Goal: Information Seeking & Learning: Find specific fact

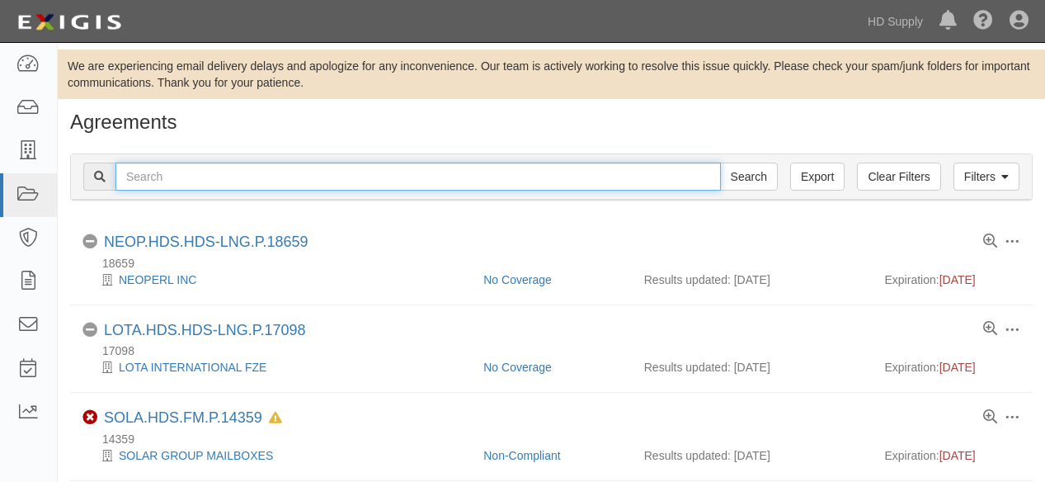
click at [209, 176] on input "text" at bounding box center [417, 176] width 605 height 28
type input "below zero"
click at [720, 162] on input "Search" at bounding box center [749, 176] width 58 height 28
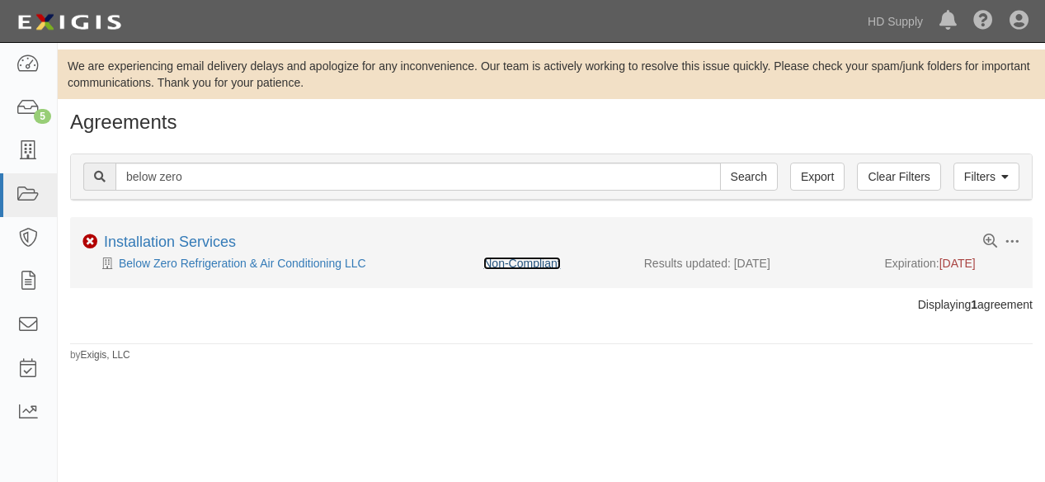
click at [524, 256] on link "Non-Compliant" at bounding box center [521, 262] width 77 height 13
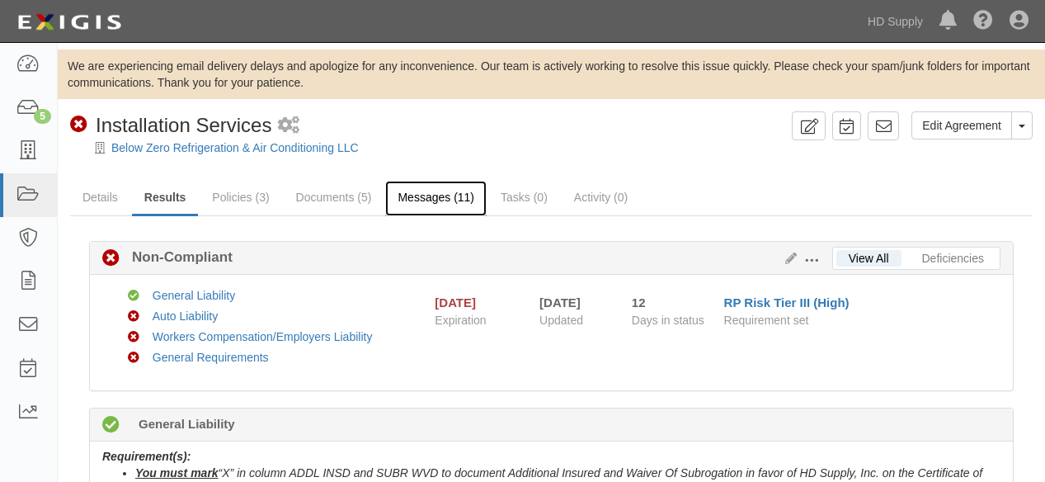
click at [442, 195] on link "Messages (11)" at bounding box center [435, 198] width 101 height 35
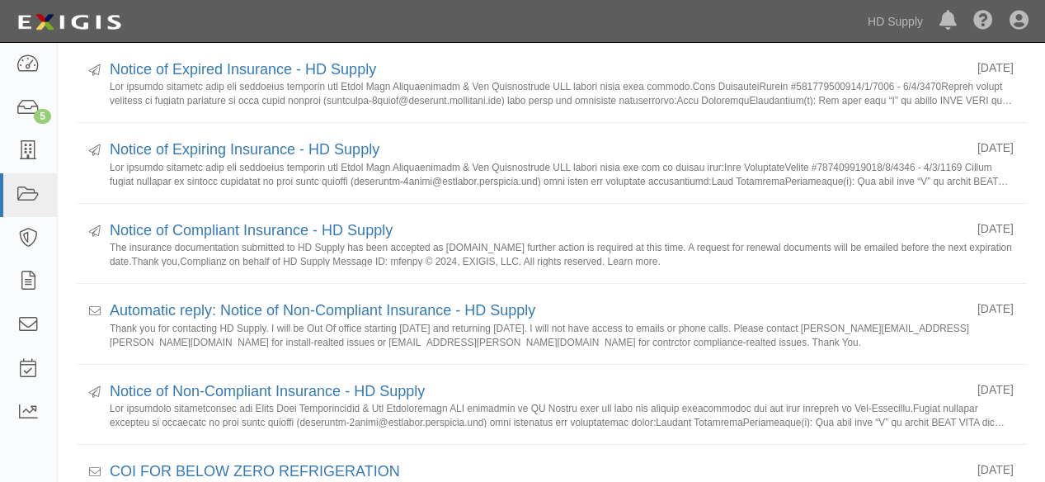
scroll to position [366, 0]
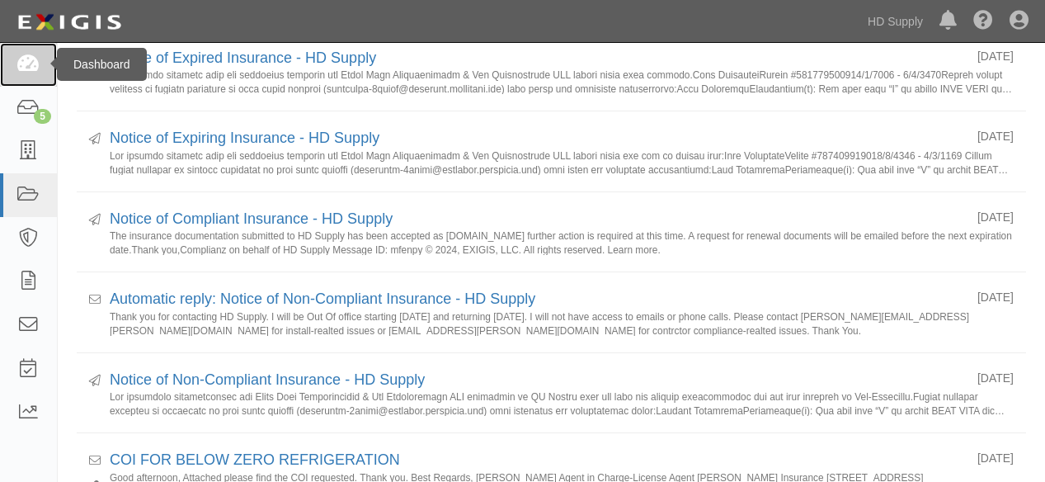
click at [29, 66] on icon at bounding box center [27, 64] width 23 height 19
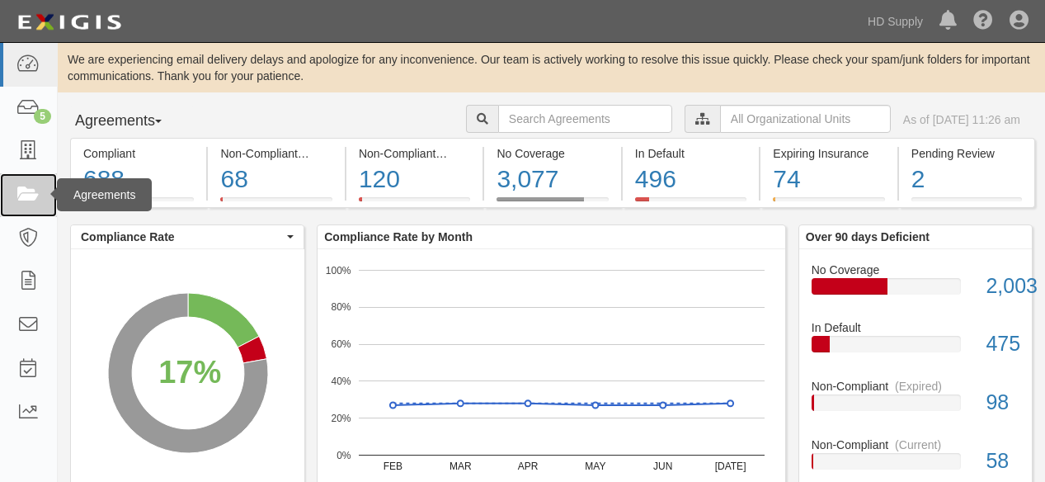
click at [39, 198] on icon at bounding box center [27, 195] width 23 height 19
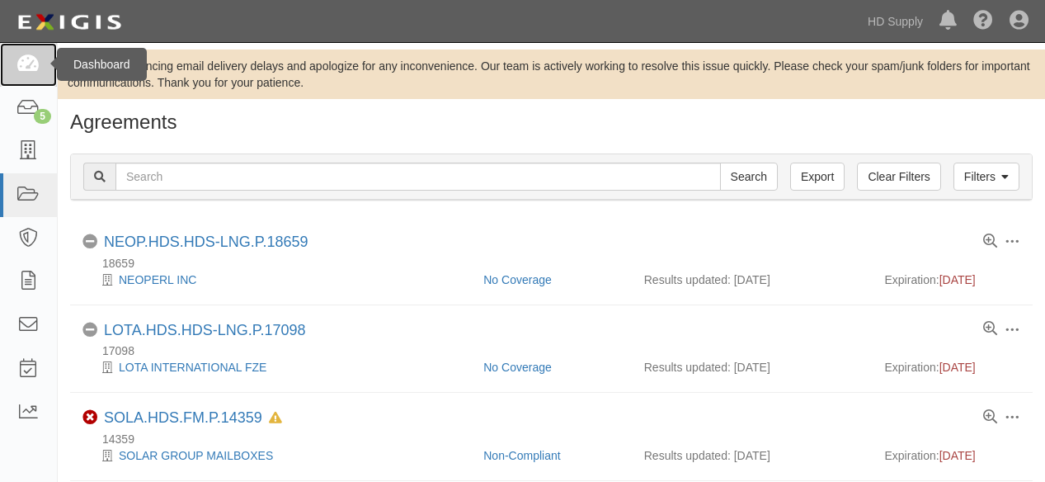
click at [32, 63] on icon at bounding box center [27, 64] width 23 height 19
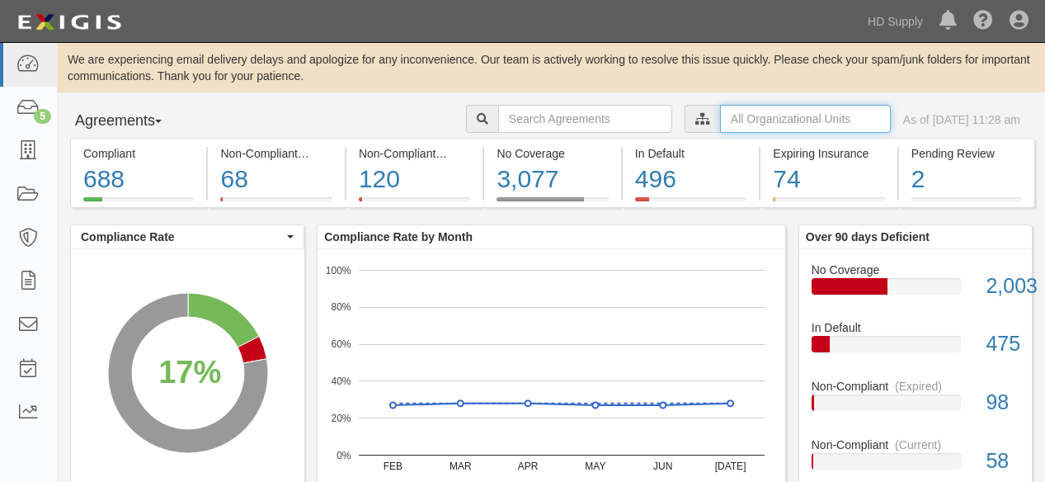
click at [740, 125] on input "text" at bounding box center [805, 119] width 171 height 28
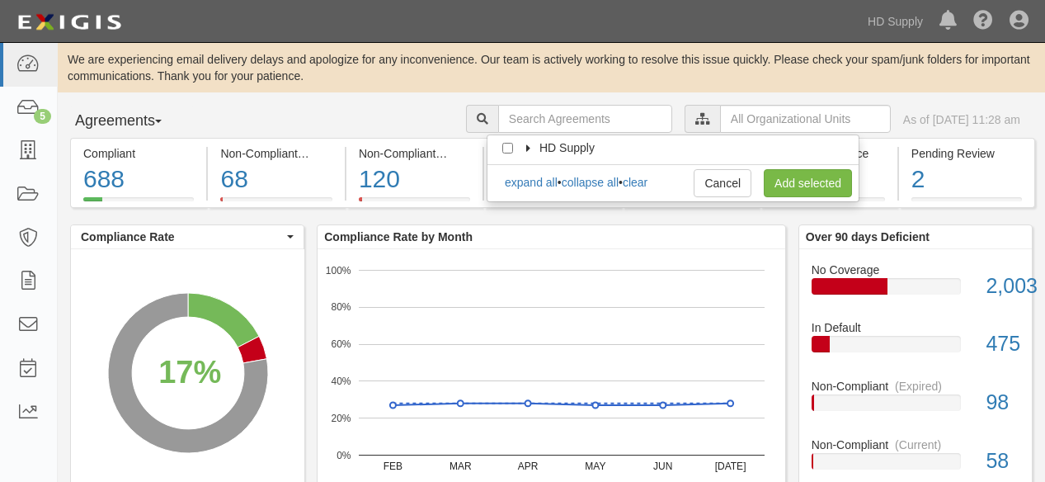
click at [532, 148] on icon at bounding box center [530, 148] width 12 height 7
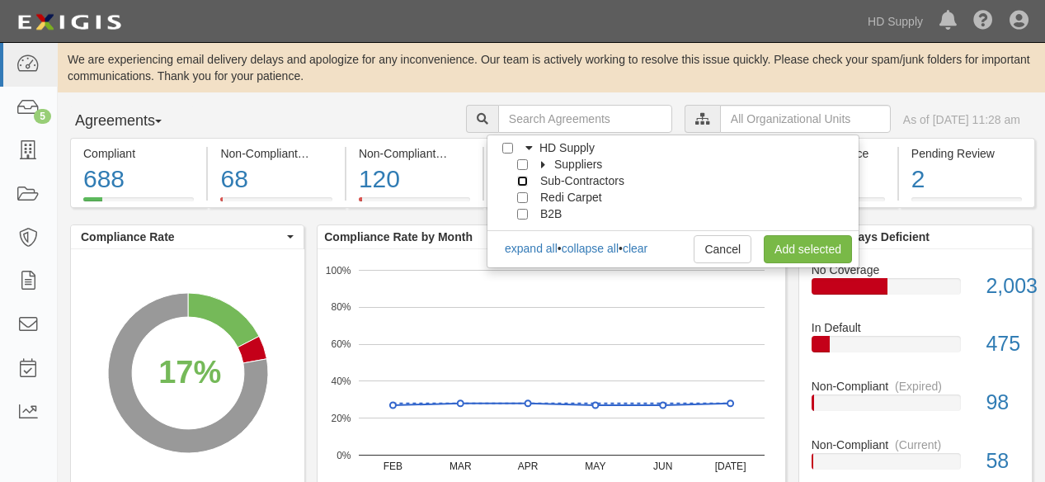
click at [521, 179] on input "Sub-Contractors" at bounding box center [522, 181] width 11 height 11
checkbox input "true"
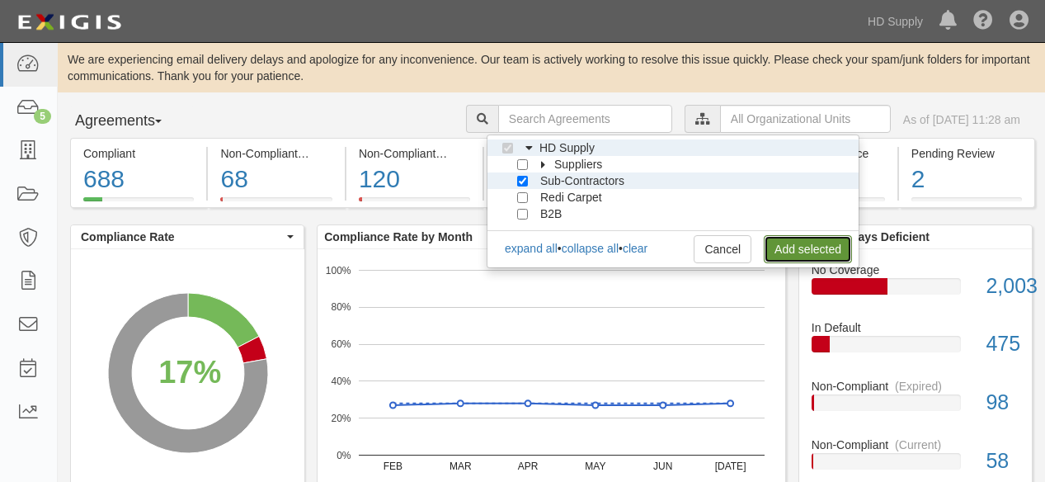
click at [789, 248] on link "Add selected" at bounding box center [808, 249] width 88 height 28
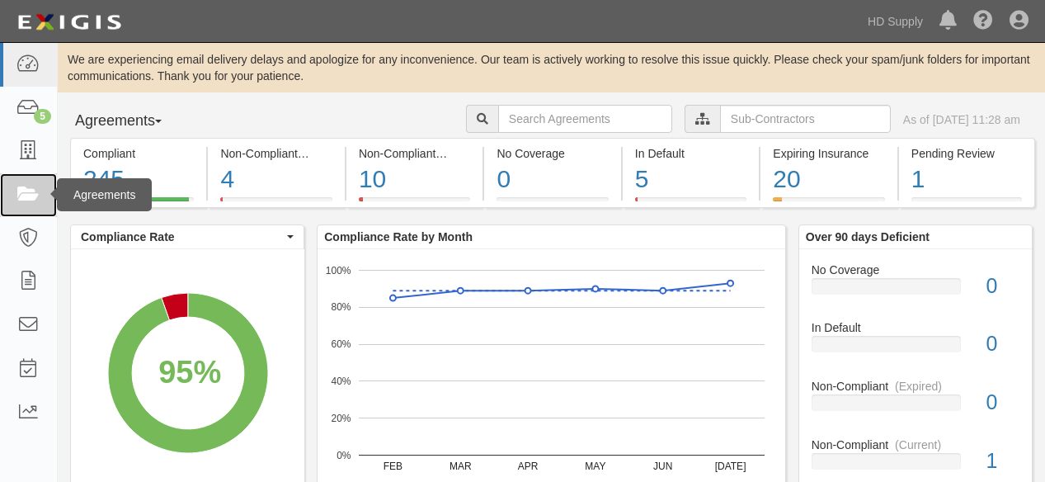
click at [30, 191] on icon at bounding box center [27, 195] width 23 height 19
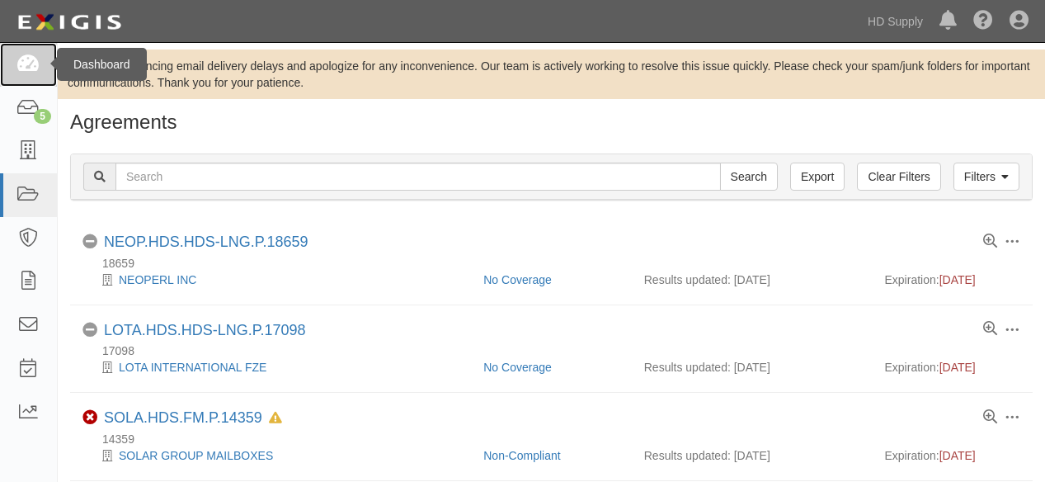
click at [28, 65] on icon at bounding box center [27, 64] width 23 height 19
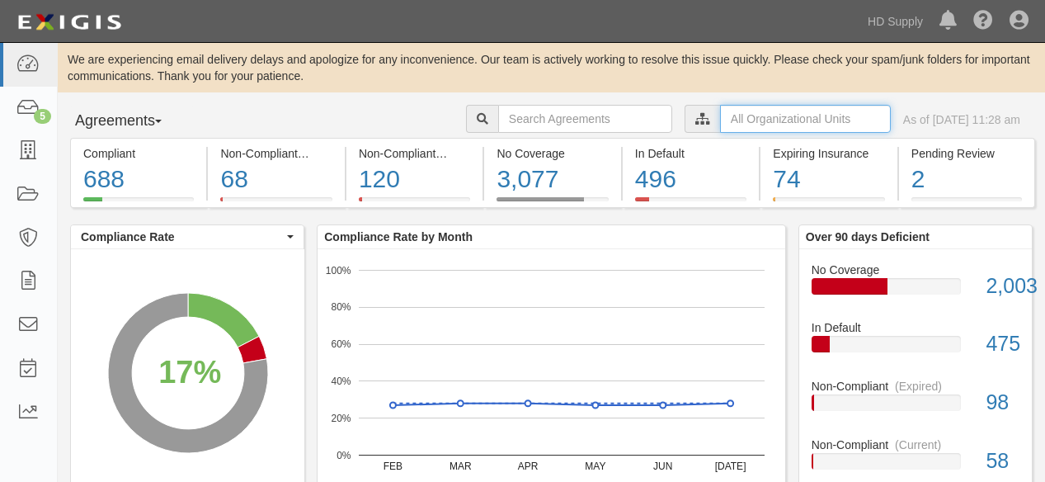
click at [733, 117] on input "text" at bounding box center [805, 119] width 171 height 28
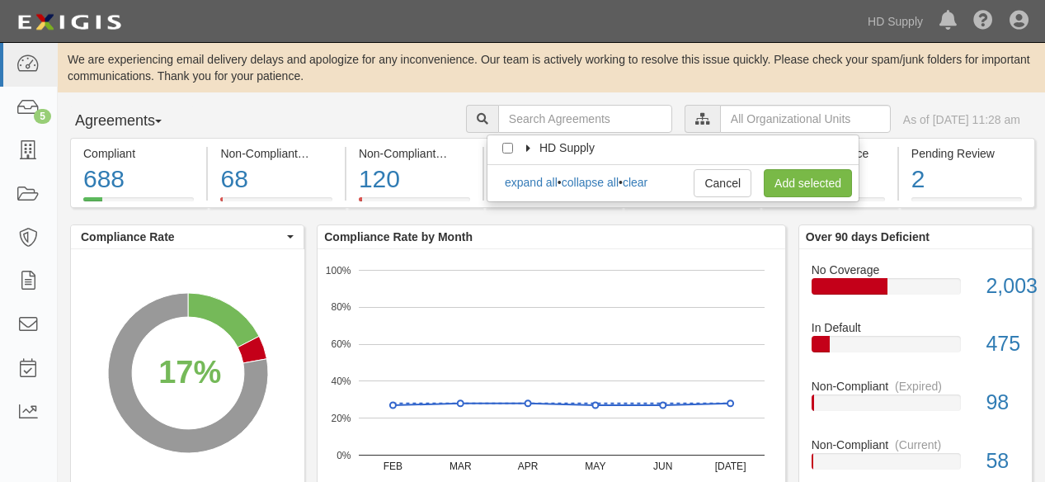
click at [528, 150] on icon at bounding box center [530, 148] width 12 height 7
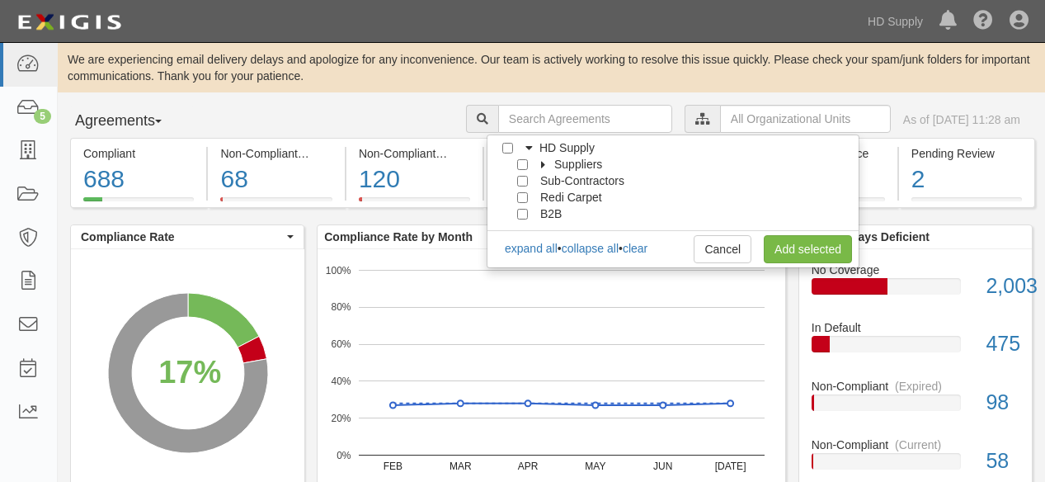
click at [572, 181] on span "Sub-Contractors" at bounding box center [582, 180] width 84 height 13
click at [522, 179] on input "Sub-Contractors" at bounding box center [522, 181] width 11 height 11
checkbox input "true"
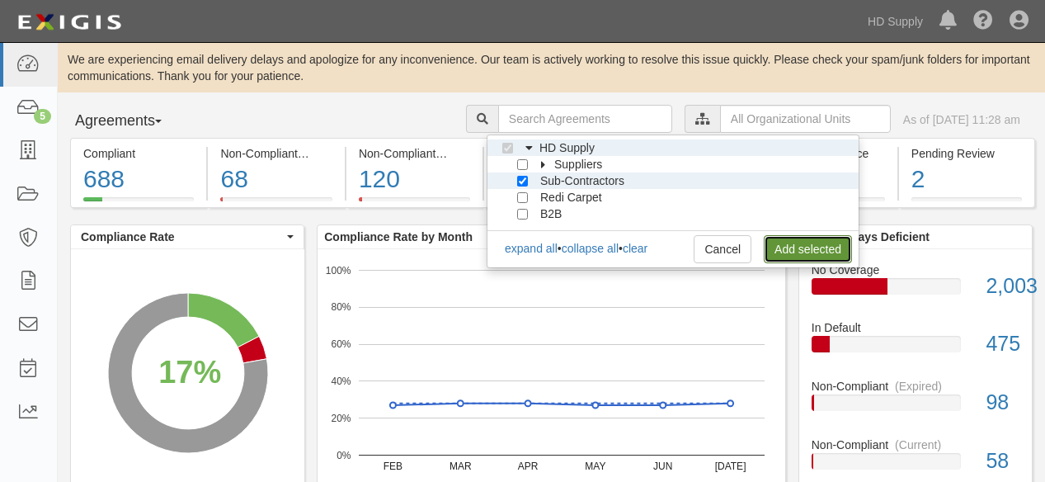
click at [792, 247] on link "Add selected" at bounding box center [808, 249] width 88 height 28
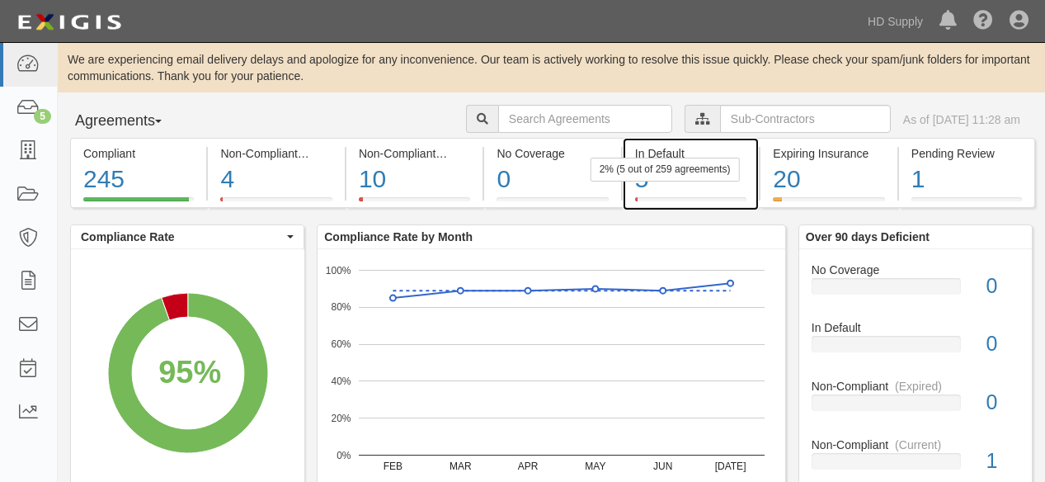
click at [652, 187] on div "5" at bounding box center [690, 179] width 111 height 35
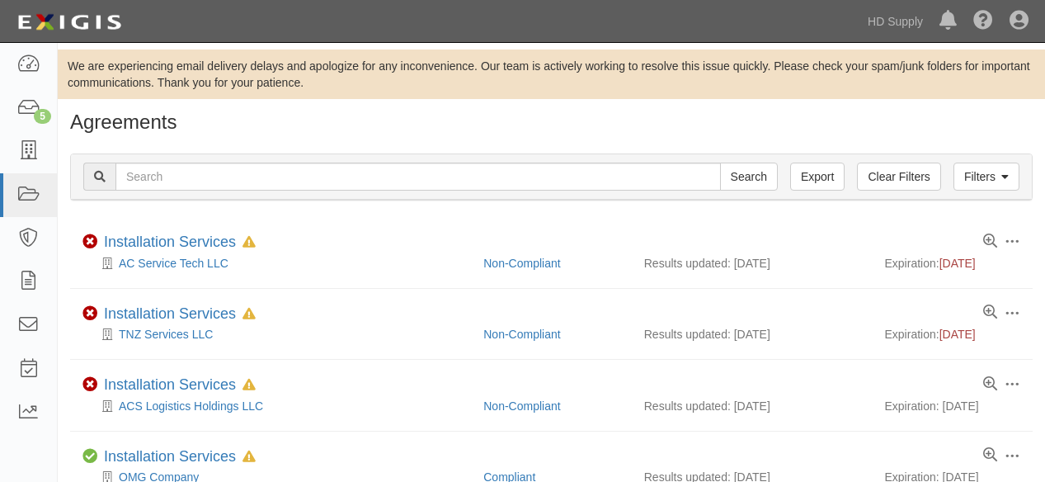
scroll to position [162, 0]
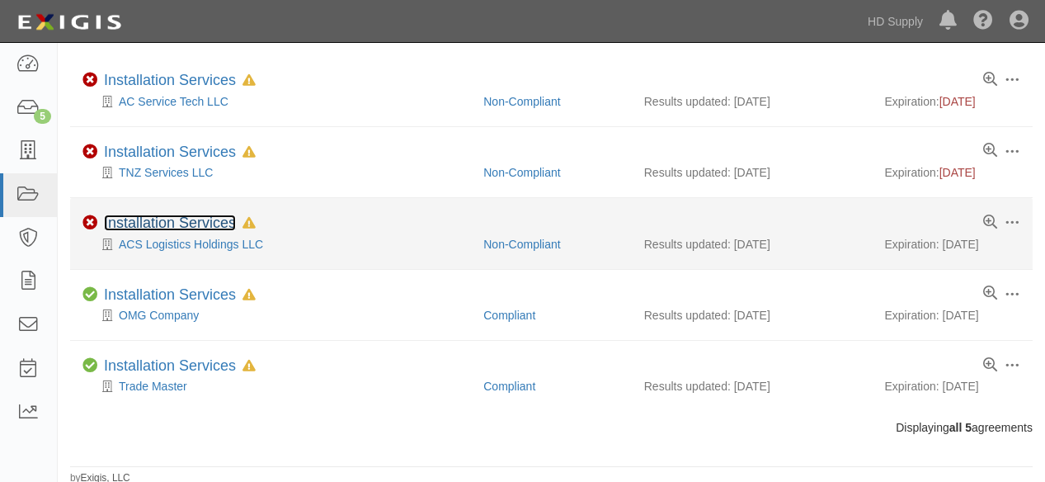
click at [167, 220] on link "Installation Services" at bounding box center [170, 222] width 132 height 16
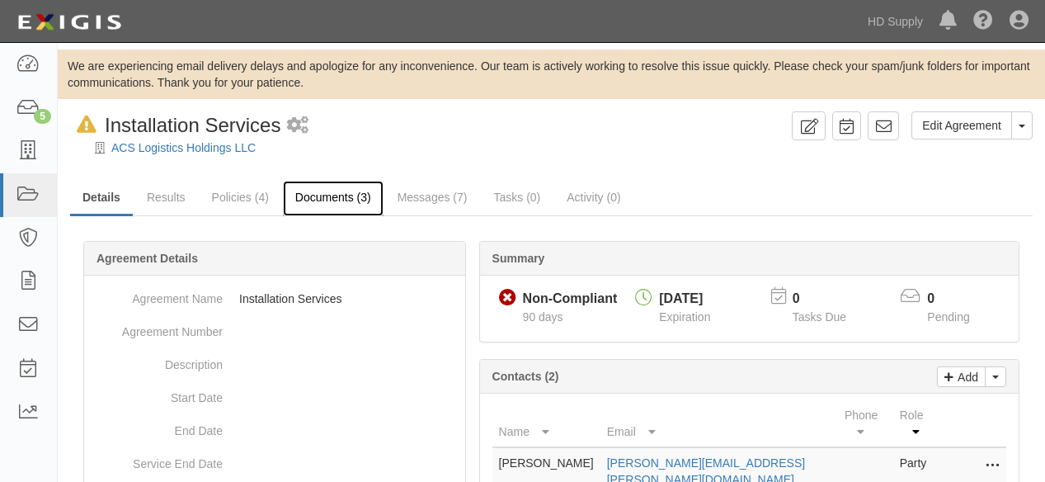
click at [330, 202] on link "Documents (3)" at bounding box center [333, 198] width 101 height 35
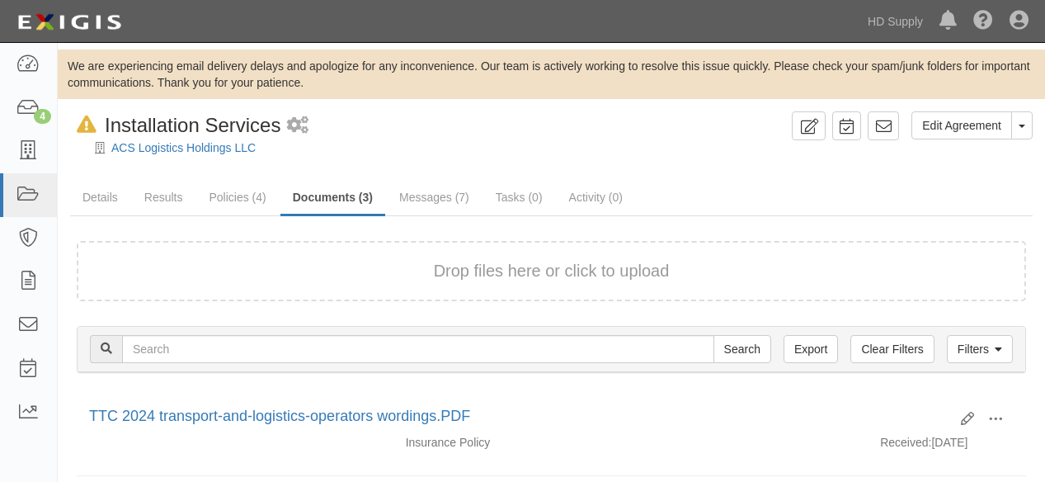
scroll to position [92, 0]
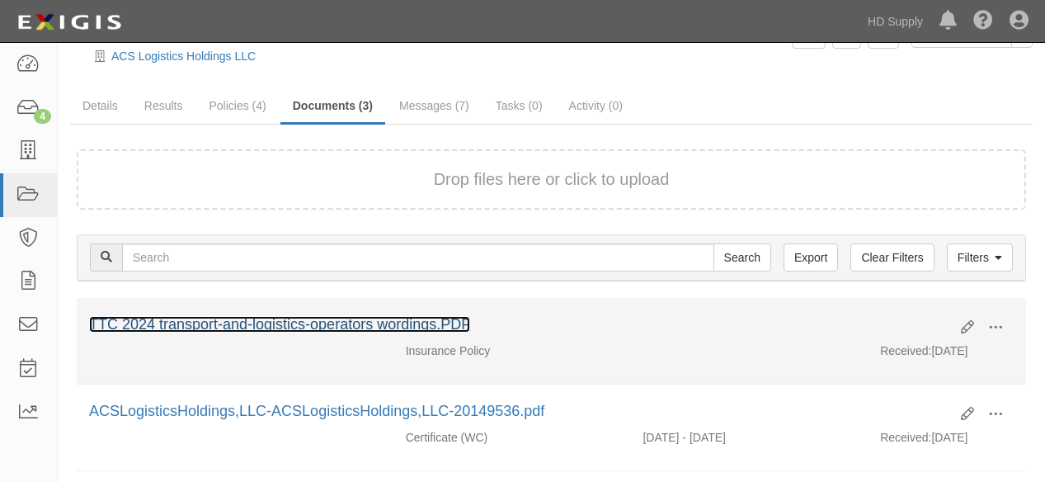
click at [238, 324] on link "TTC 2024 transport-and-logistics-operators wordings.PDF" at bounding box center [279, 324] width 381 height 16
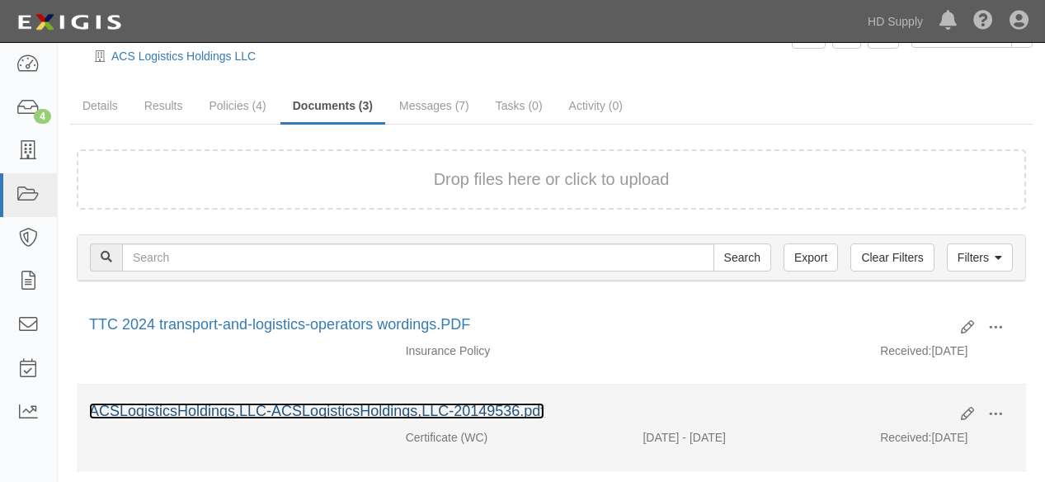
click at [169, 406] on link "ACSLogisticsHoldings,LLC-ACSLogisticsHoldings,LLC-20149536.pdf" at bounding box center [316, 410] width 455 height 16
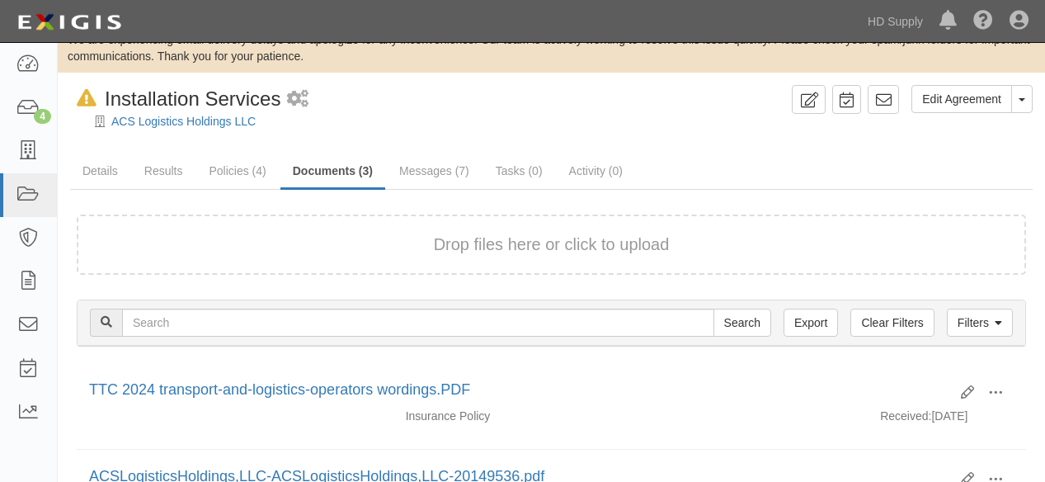
scroll to position [0, 0]
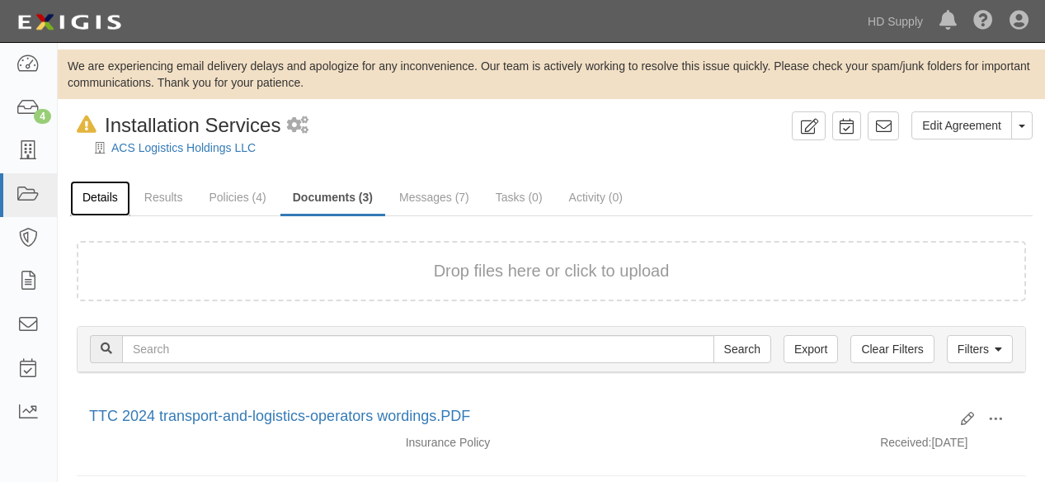
click at [93, 202] on link "Details" at bounding box center [100, 198] width 60 height 35
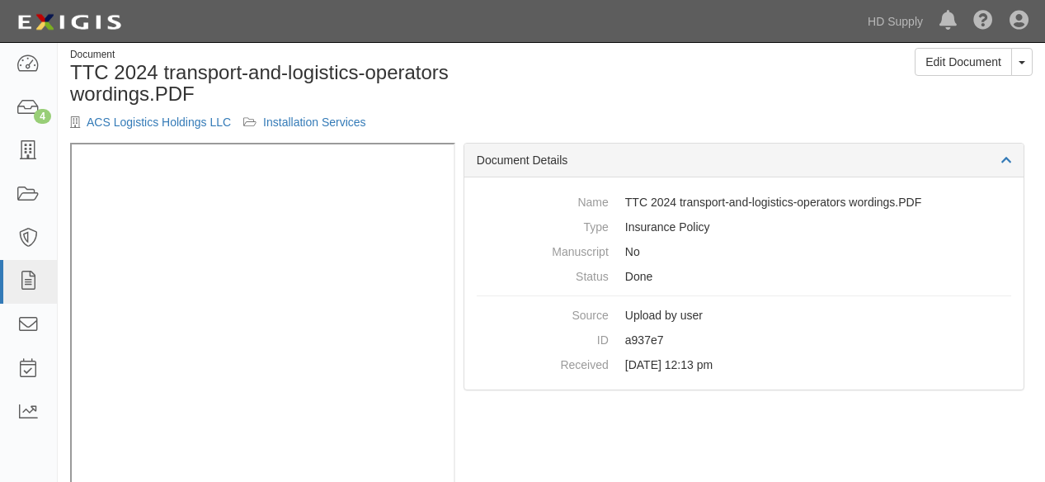
scroll to position [92, 0]
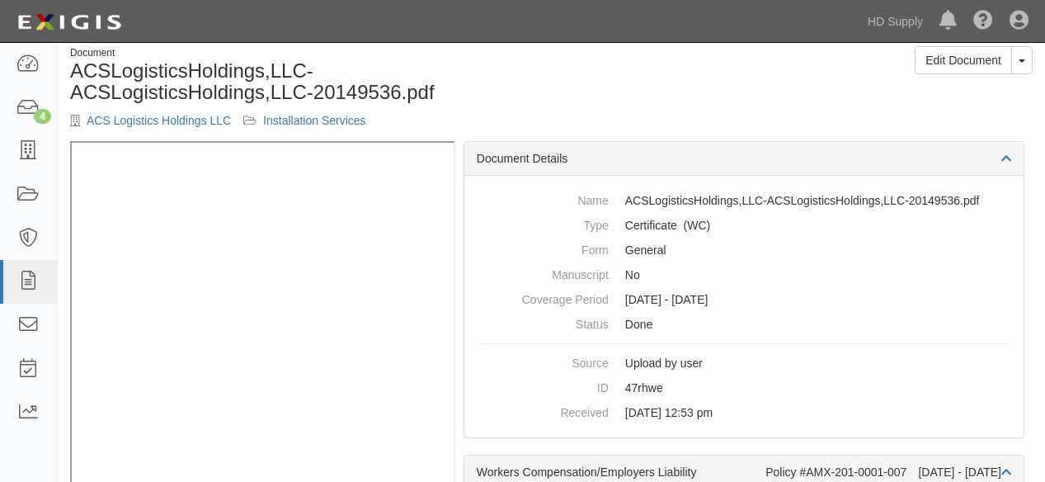
scroll to position [92, 0]
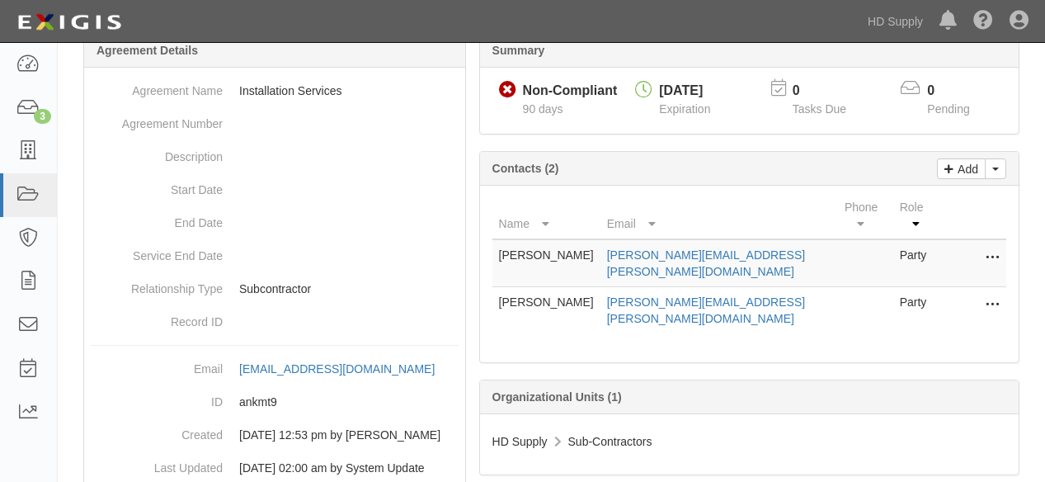
scroll to position [105, 0]
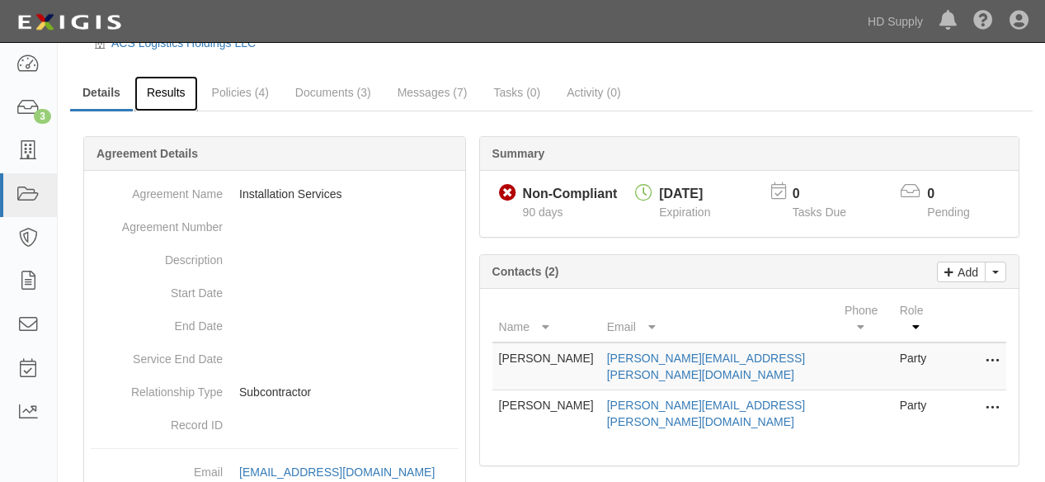
click at [169, 96] on link "Results" at bounding box center [166, 93] width 64 height 35
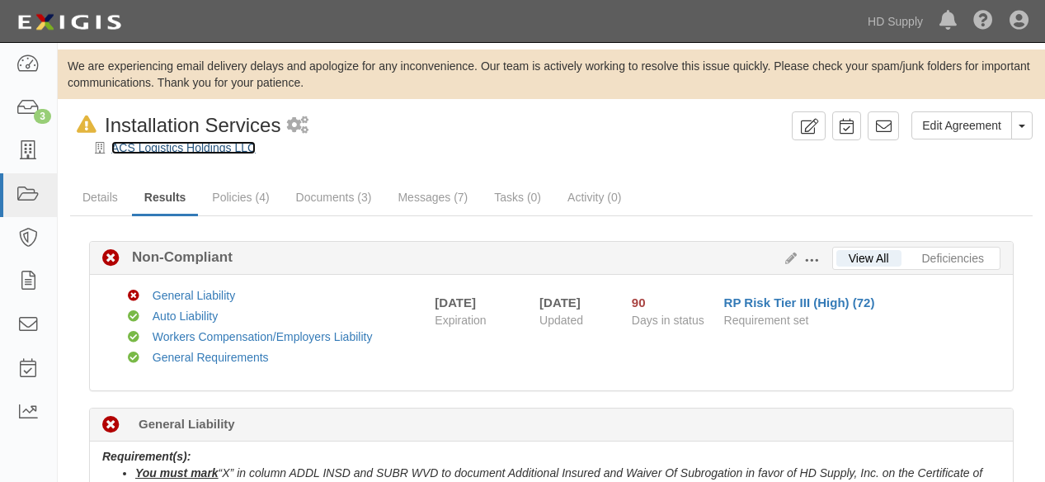
click at [167, 148] on link "ACS Logistics Holdings LLC" at bounding box center [183, 147] width 144 height 13
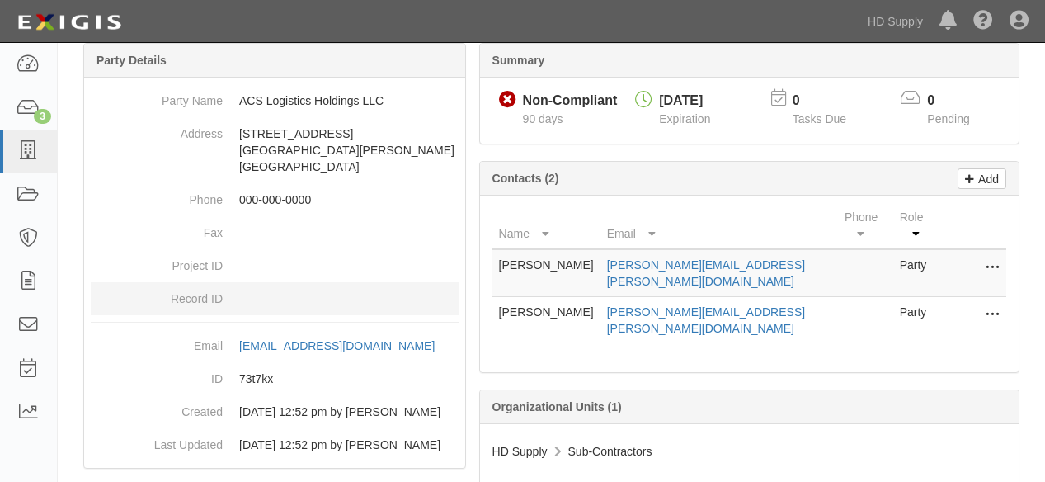
scroll to position [208, 0]
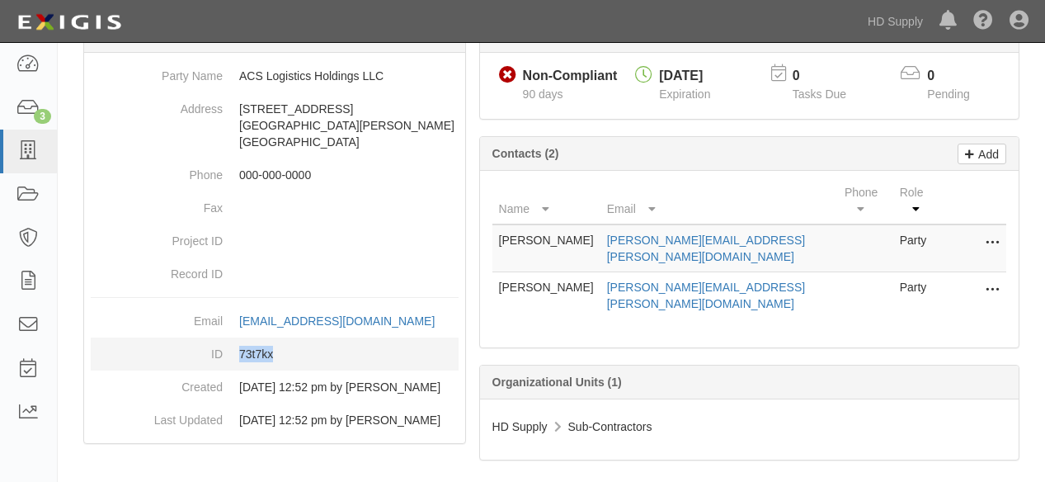
drag, startPoint x: 285, startPoint y: 348, endPoint x: 232, endPoint y: 355, distance: 53.2
click at [232, 355] on dd "73t7kx" at bounding box center [275, 353] width 368 height 33
copy dd "73t7kx"
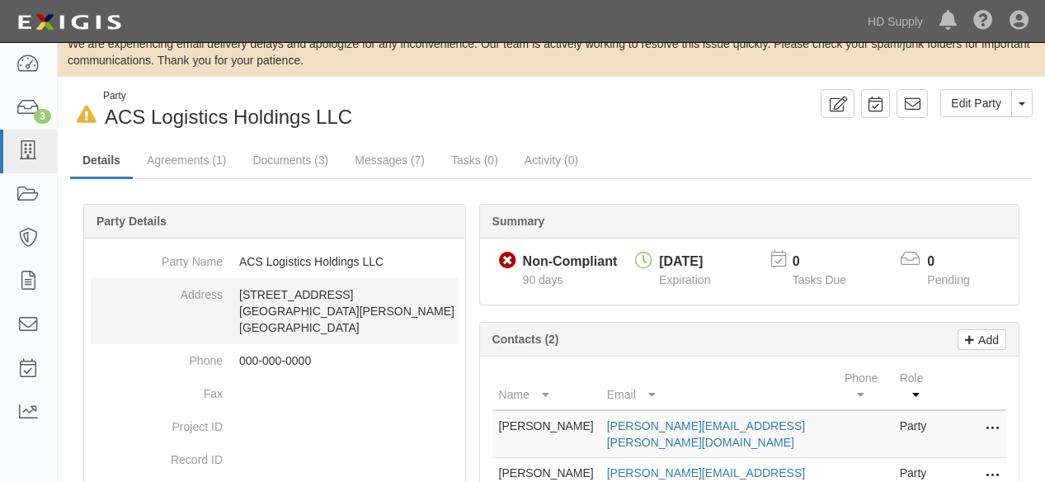
scroll to position [0, 0]
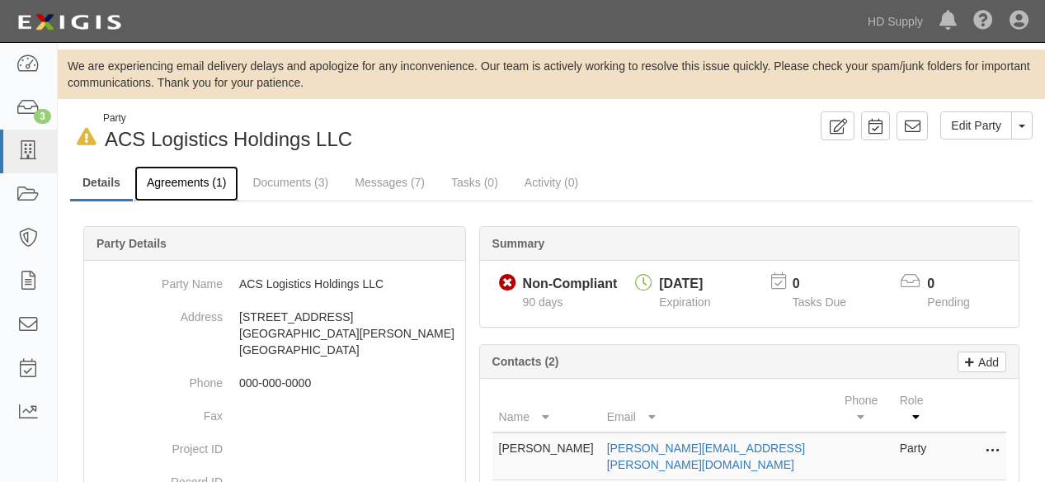
click at [175, 181] on link "Agreements (1)" at bounding box center [186, 183] width 104 height 35
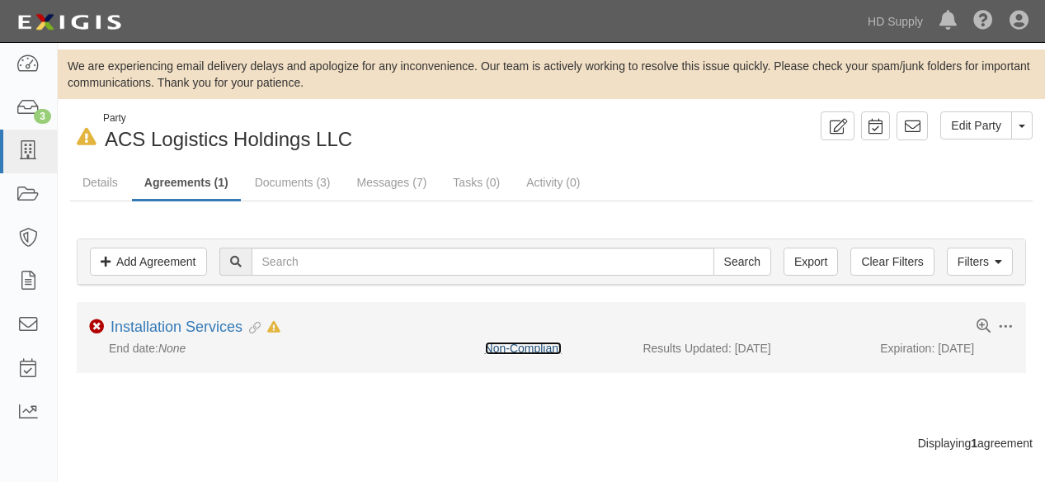
click at [527, 341] on link "Non-Compliant" at bounding box center [523, 347] width 77 height 13
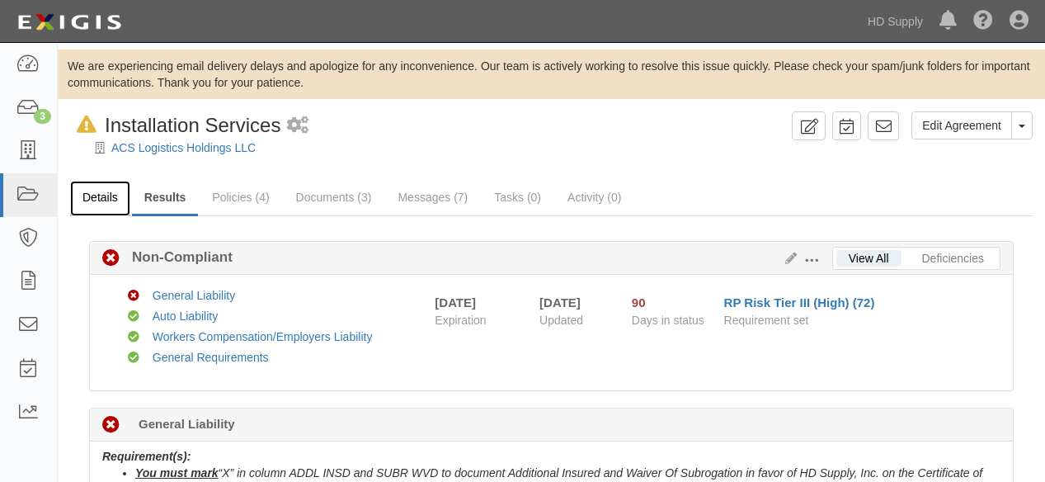
click at [92, 198] on link "Details" at bounding box center [100, 198] width 60 height 35
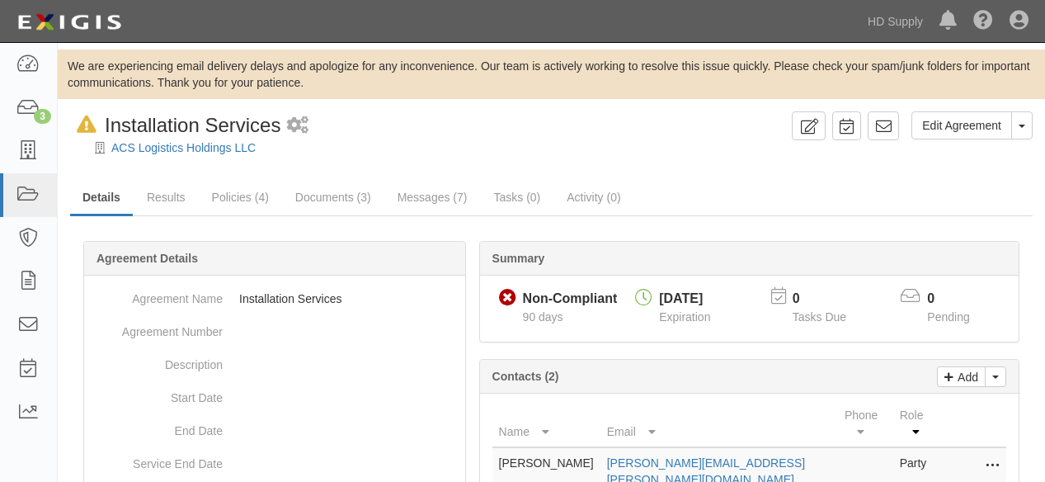
scroll to position [183, 0]
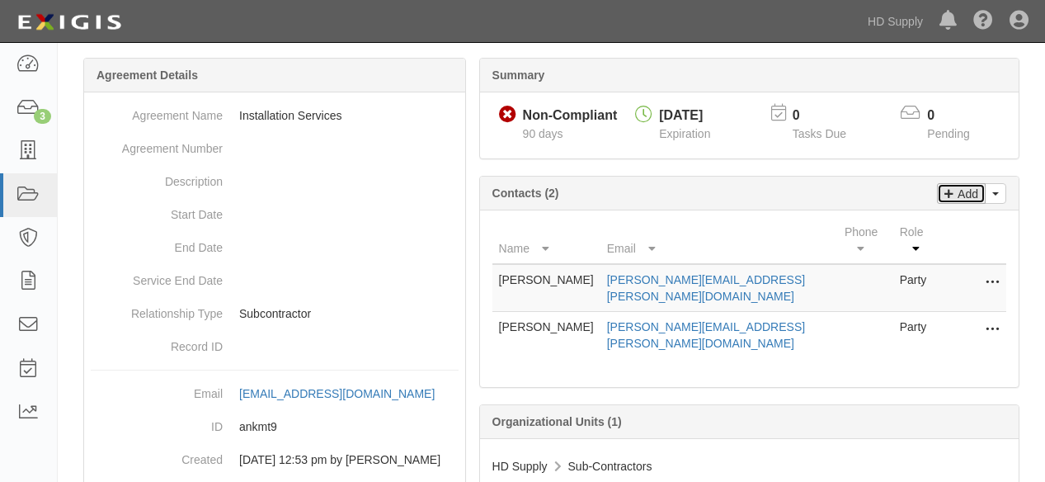
click at [953, 196] on icon at bounding box center [948, 191] width 9 height 15
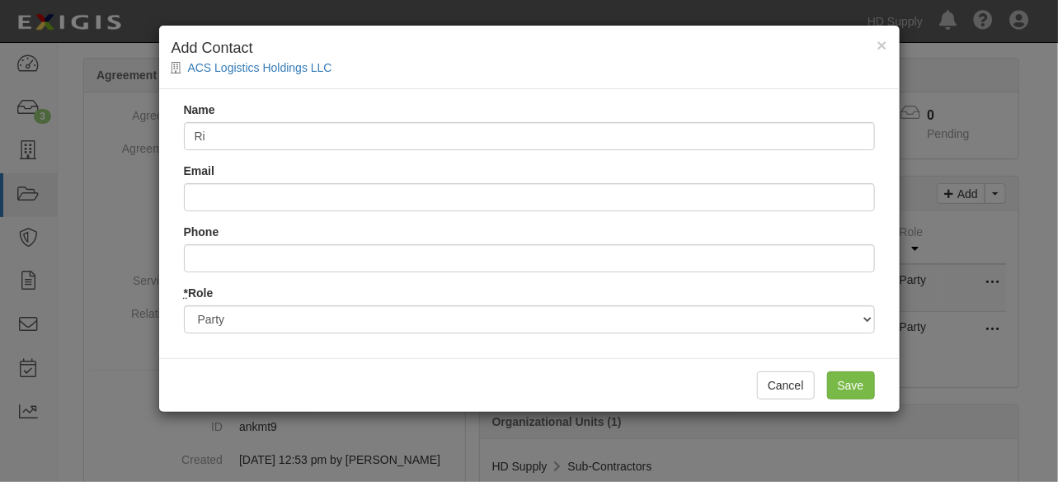
type input "[PERSON_NAME]"
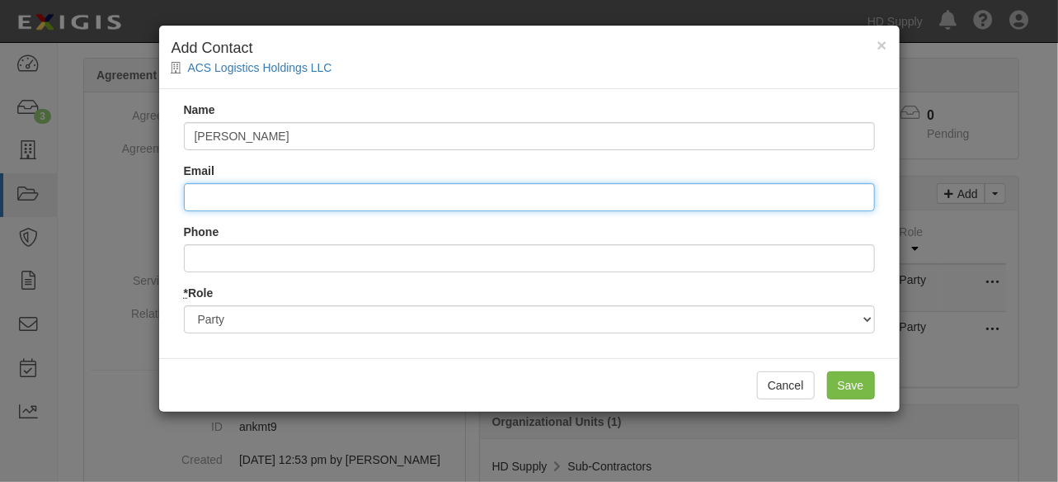
click at [302, 195] on input "Email" at bounding box center [529, 197] width 691 height 28
type input "rich.phalen@hdsupply.com"
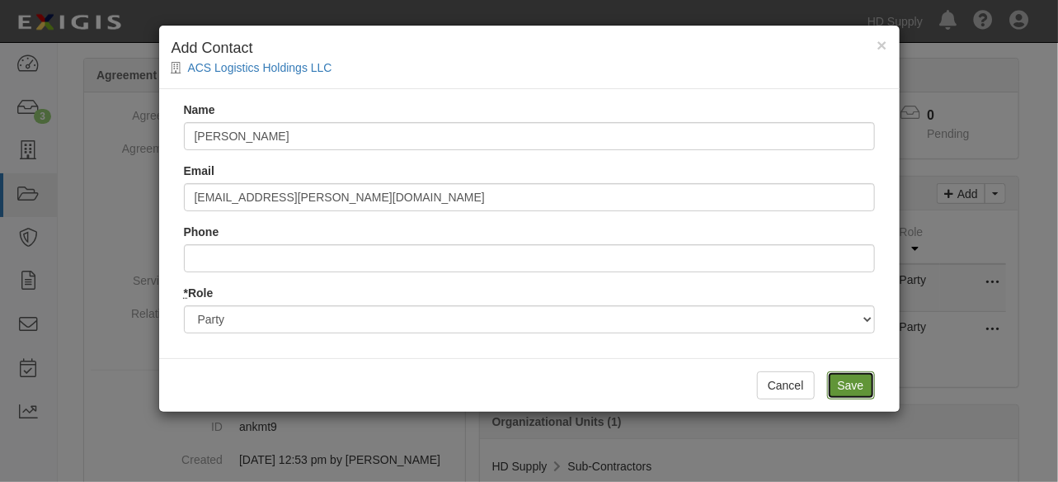
click at [844, 372] on input "Save" at bounding box center [851, 385] width 48 height 28
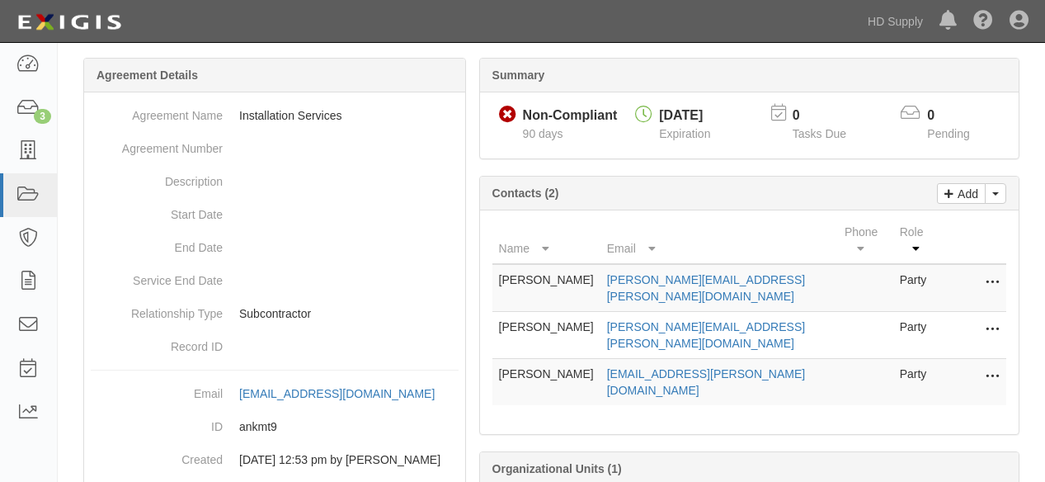
scroll to position [0, 0]
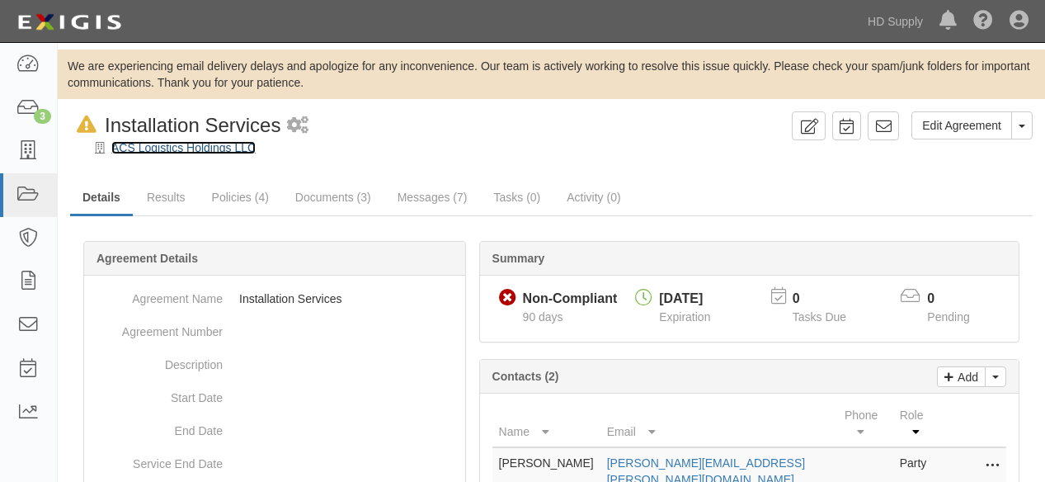
click at [195, 148] on link "ACS Logistics Holdings LLC" at bounding box center [183, 147] width 144 height 13
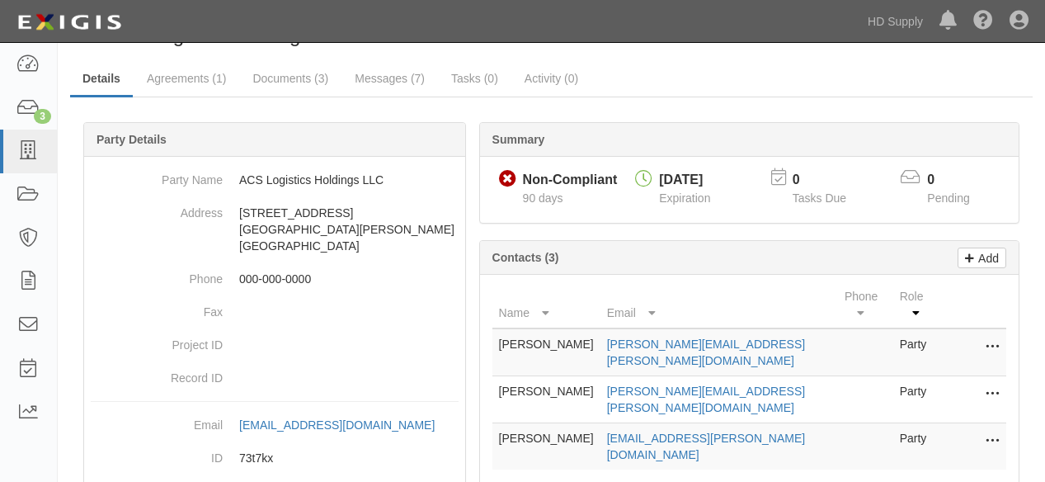
scroll to position [223, 0]
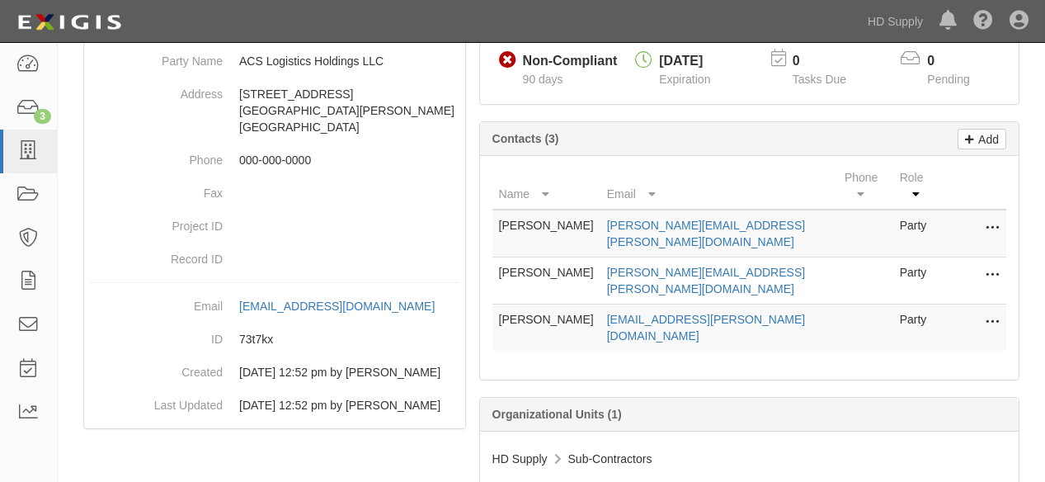
click at [996, 218] on icon at bounding box center [992, 228] width 13 height 21
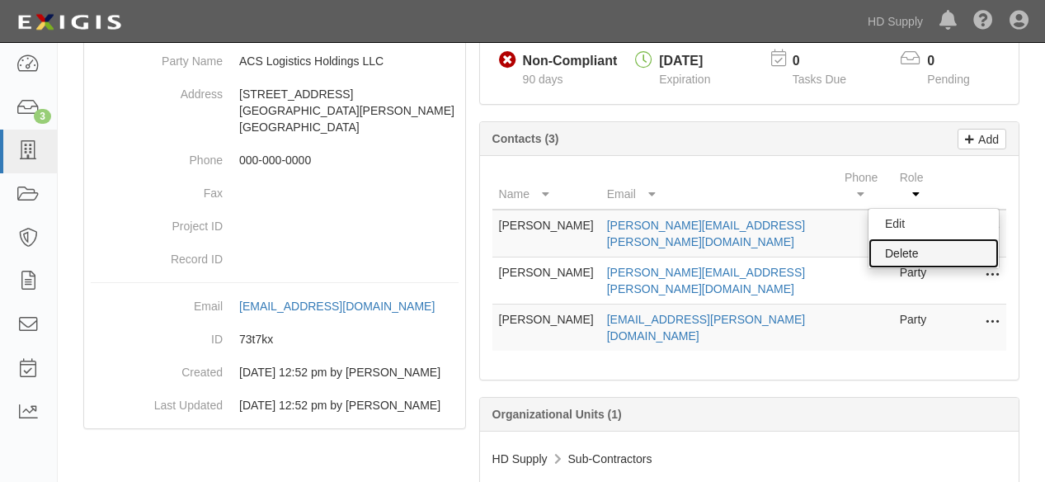
click at [912, 238] on link "Delete" at bounding box center [933, 253] width 130 height 30
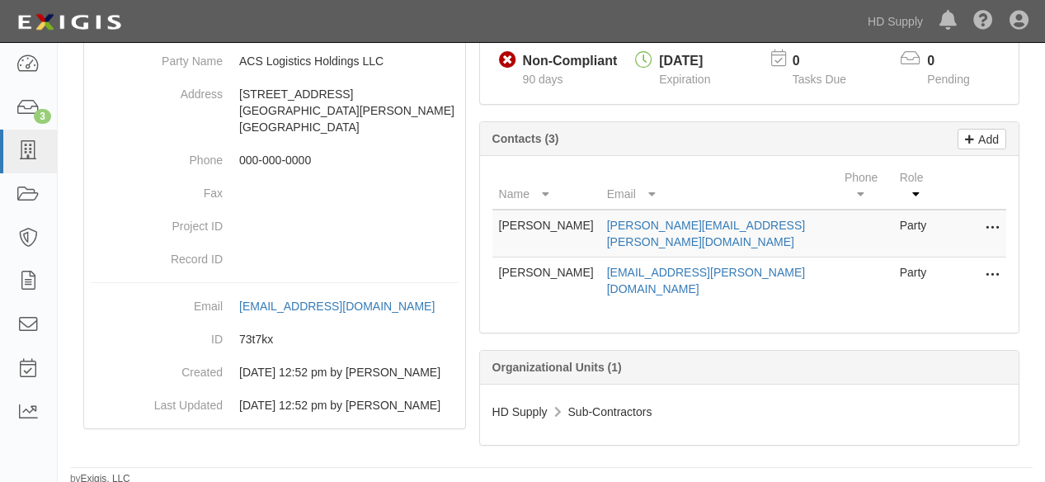
scroll to position [208, 0]
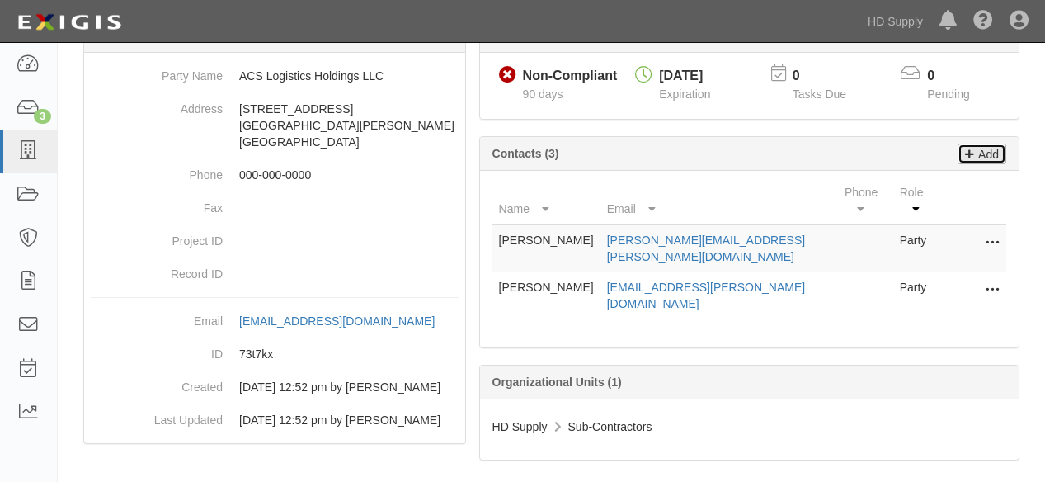
click at [981, 148] on p "Add" at bounding box center [986, 153] width 25 height 19
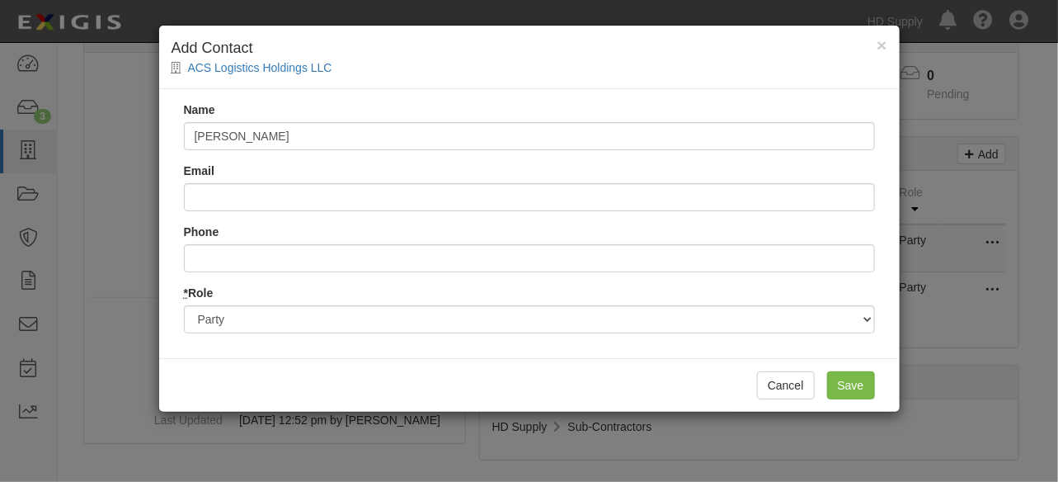
type input "Maggie Tremmel"
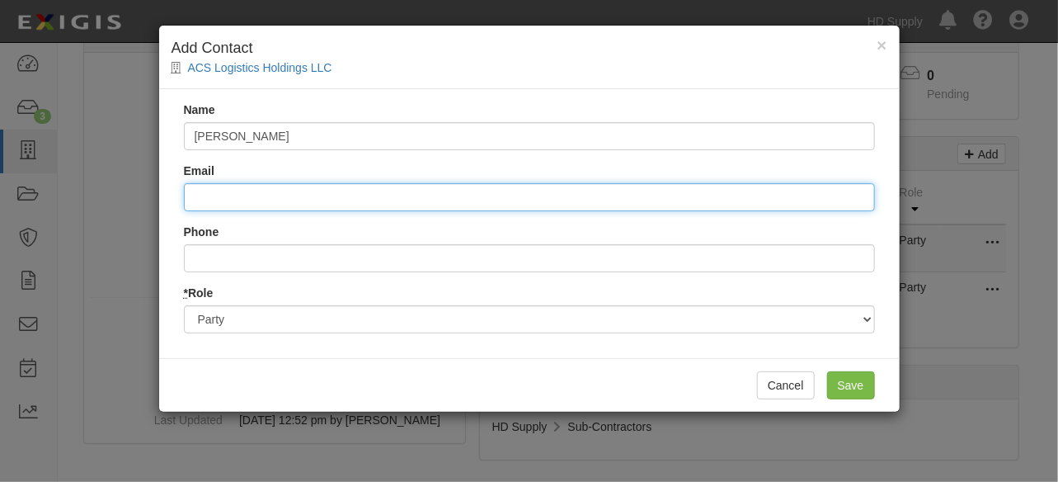
click at [399, 197] on input "Email" at bounding box center [529, 197] width 691 height 28
type input "maggie.trammel"
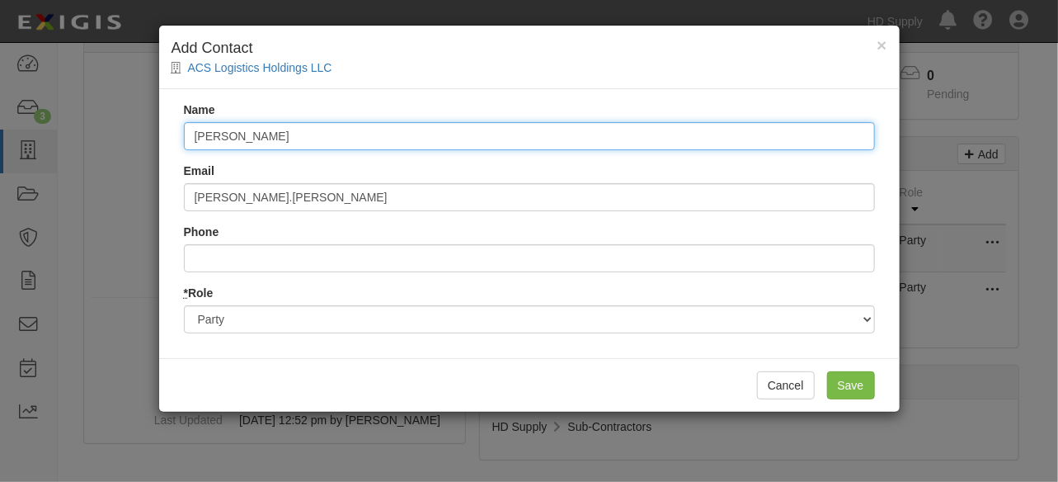
click at [251, 137] on input "Maggie Tremmel" at bounding box center [529, 136] width 691 height 28
type input "Maggie Trammel"
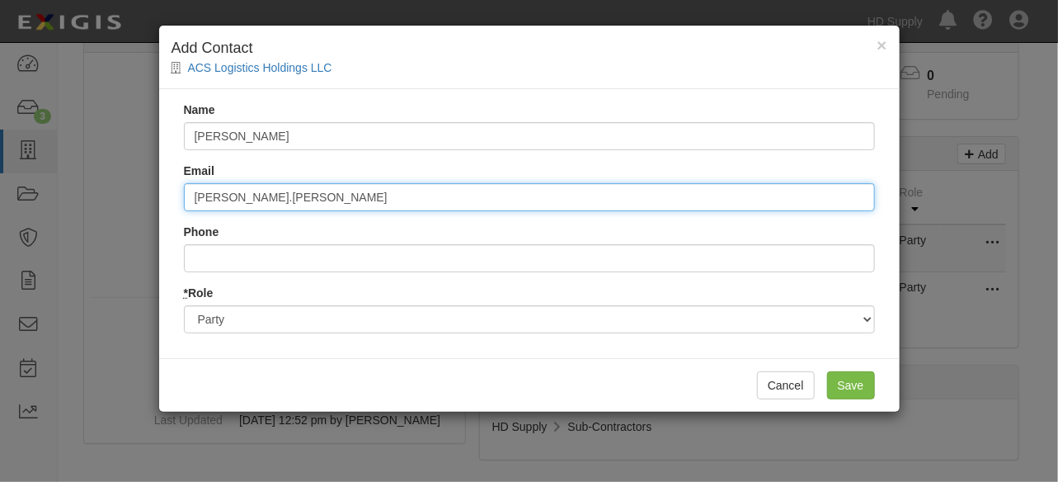
click at [288, 191] on input "maggie.trammel" at bounding box center [529, 197] width 691 height 28
type input "maggie.trammel@hdsupply.com"
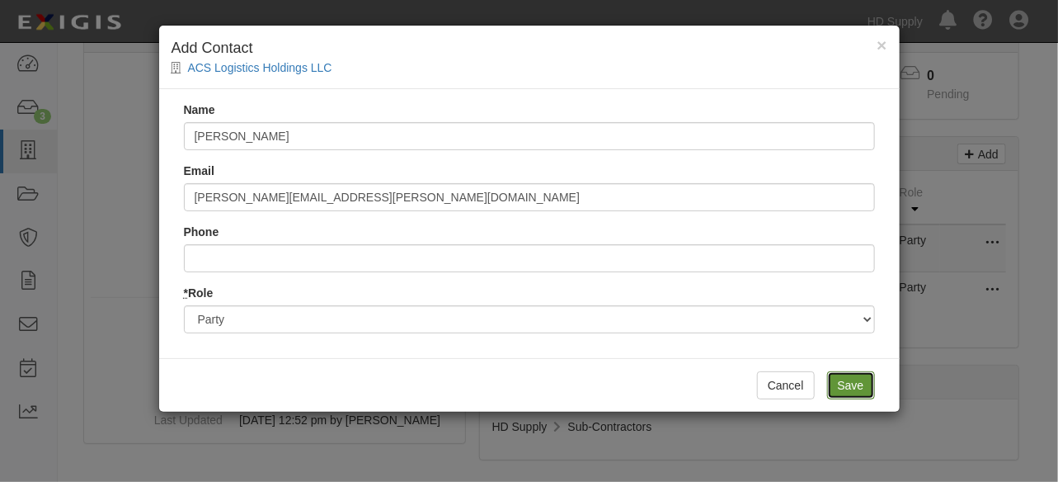
click at [863, 392] on input "Save" at bounding box center [851, 385] width 48 height 28
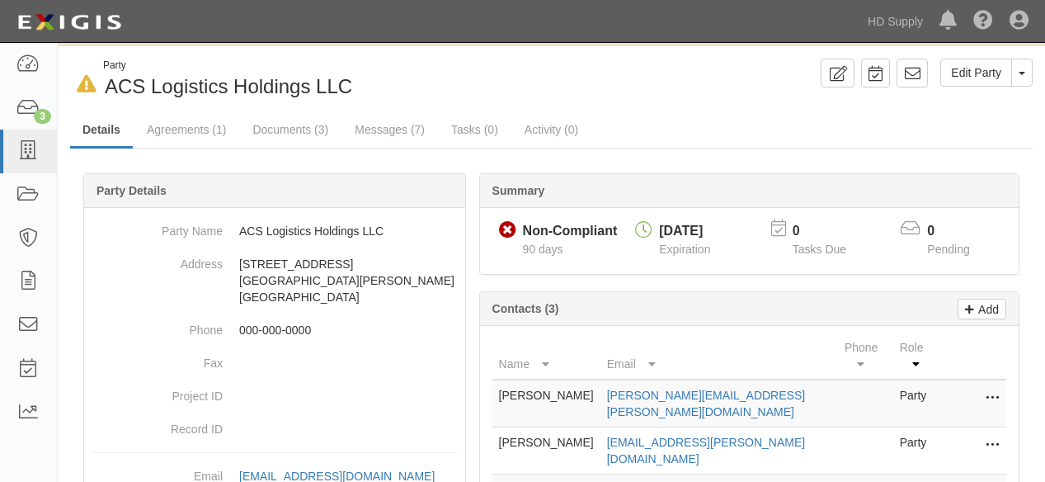
scroll to position [25, 0]
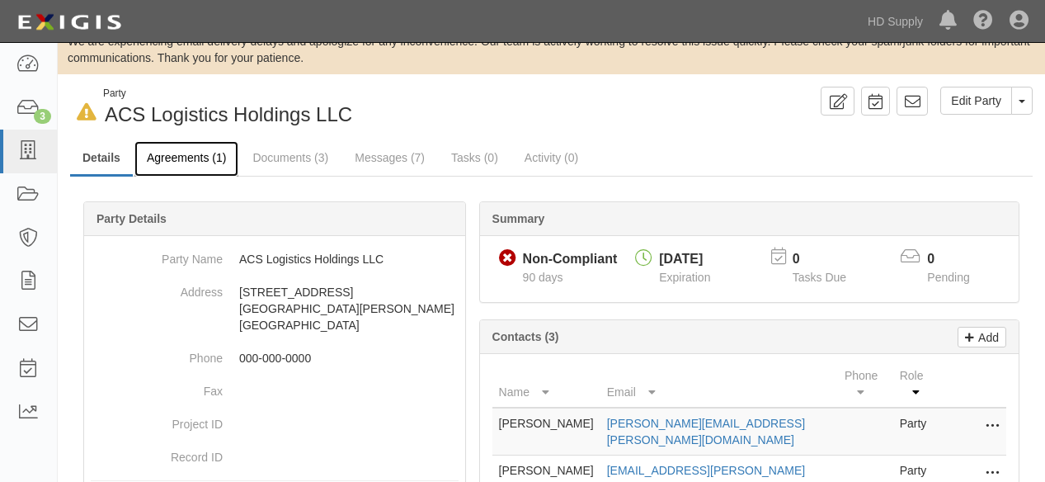
click at [190, 154] on link "Agreements (1)" at bounding box center [186, 158] width 104 height 35
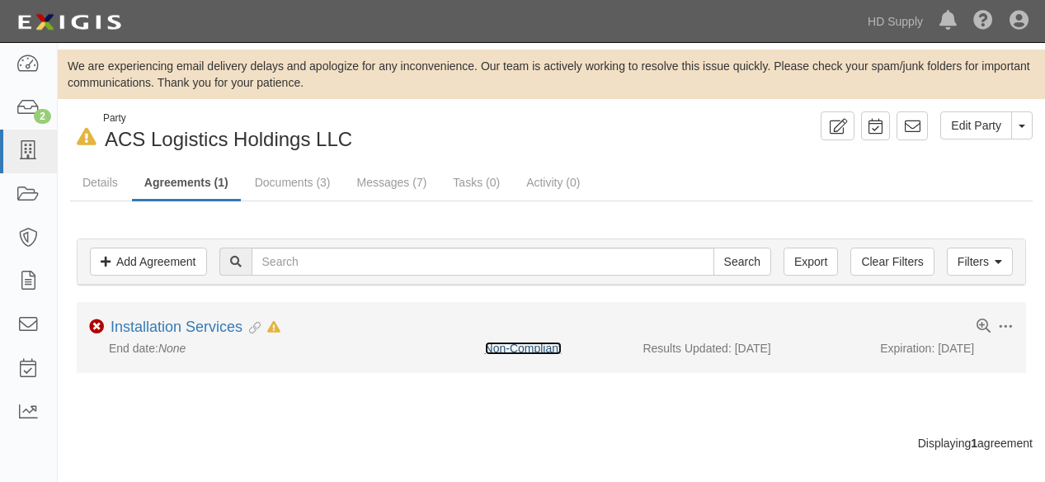
click at [517, 348] on link "Non-Compliant" at bounding box center [523, 347] width 77 height 13
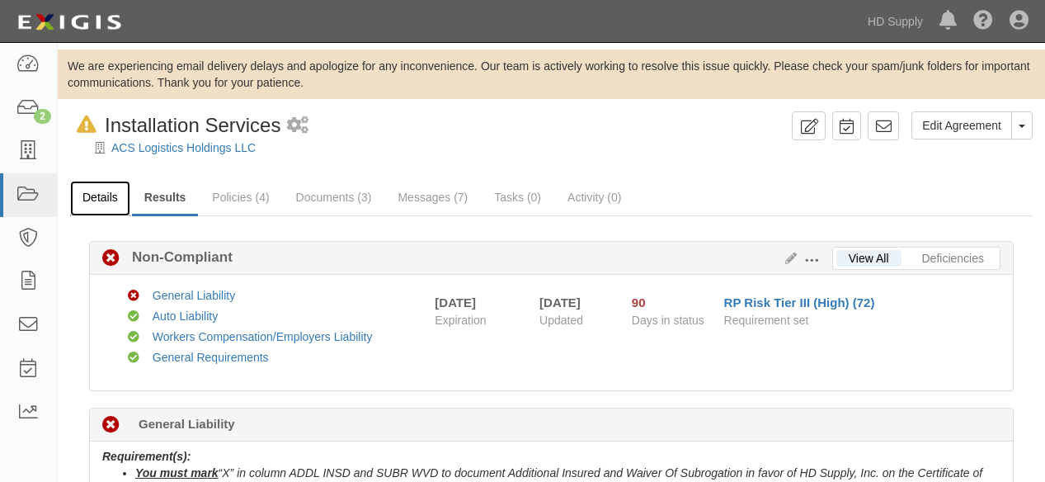
click at [92, 193] on link "Details" at bounding box center [100, 198] width 60 height 35
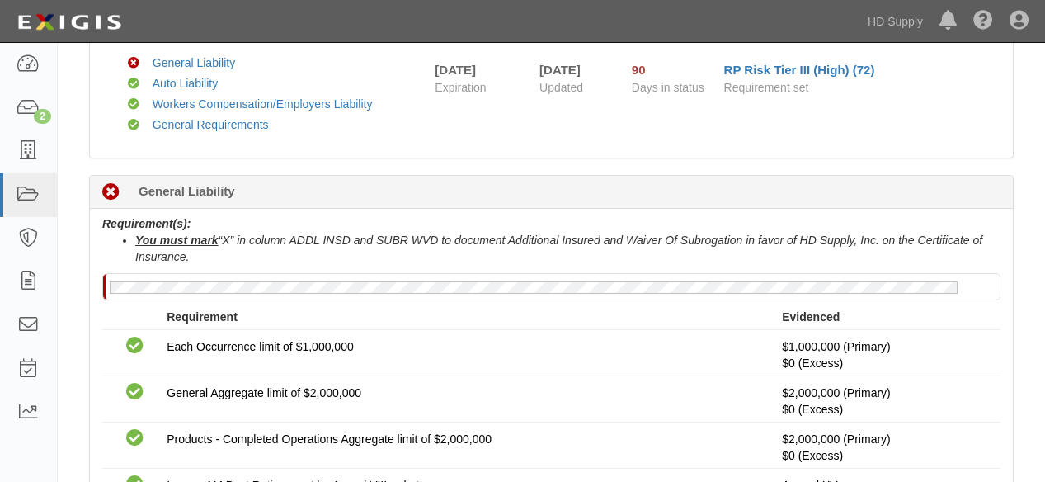
scroll to position [275, 0]
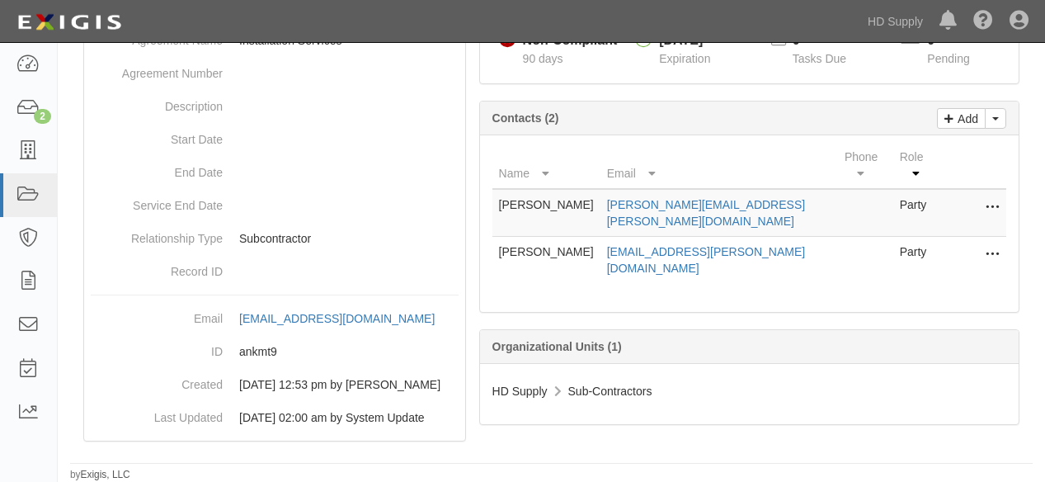
scroll to position [183, 0]
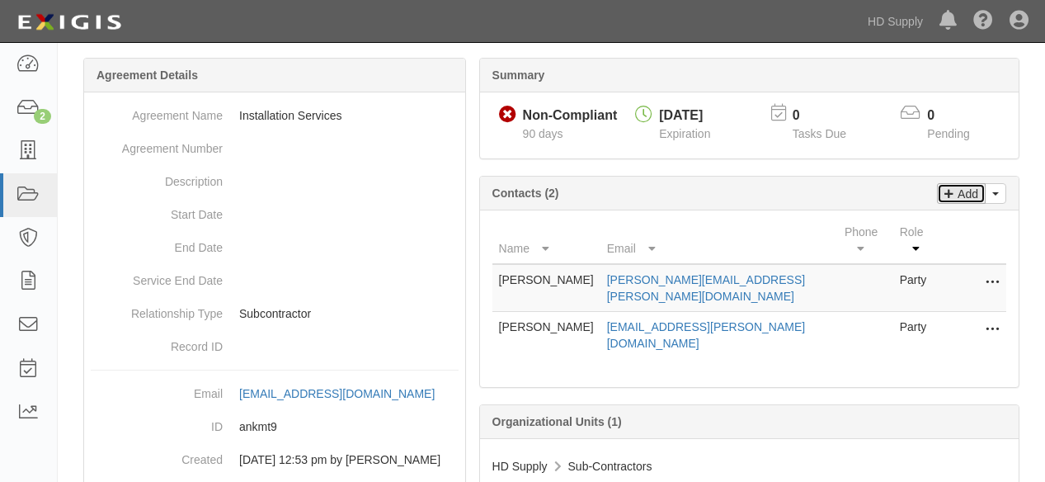
click at [961, 190] on p "Add" at bounding box center [965, 193] width 25 height 19
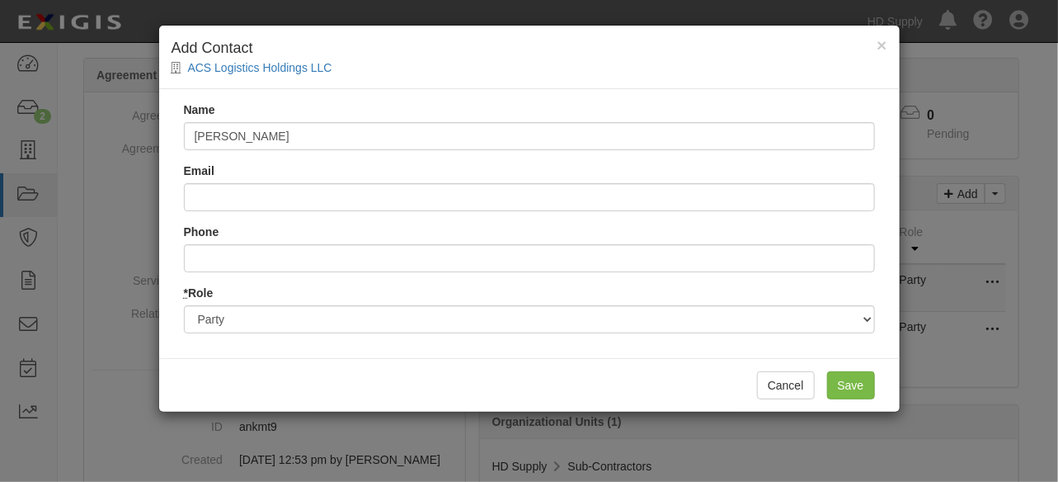
type input "[PERSON_NAME]"
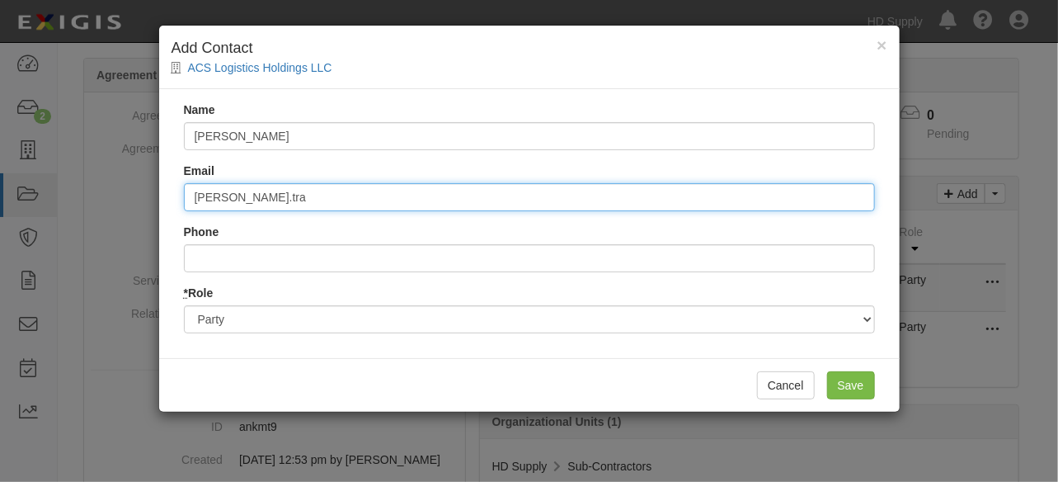
type input "[PERSON_NAME][EMAIL_ADDRESS][PERSON_NAME][DOMAIN_NAME]"
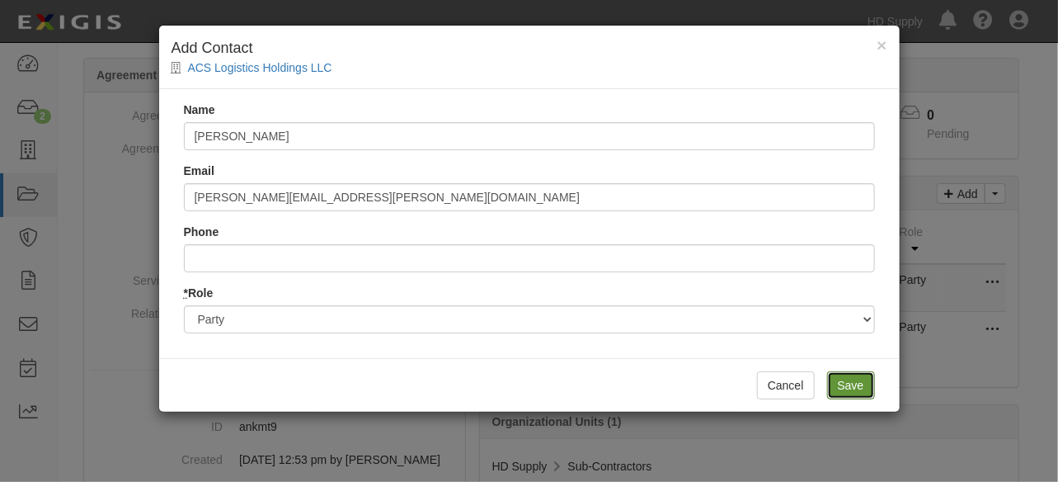
click at [843, 386] on input "Save" at bounding box center [851, 385] width 48 height 28
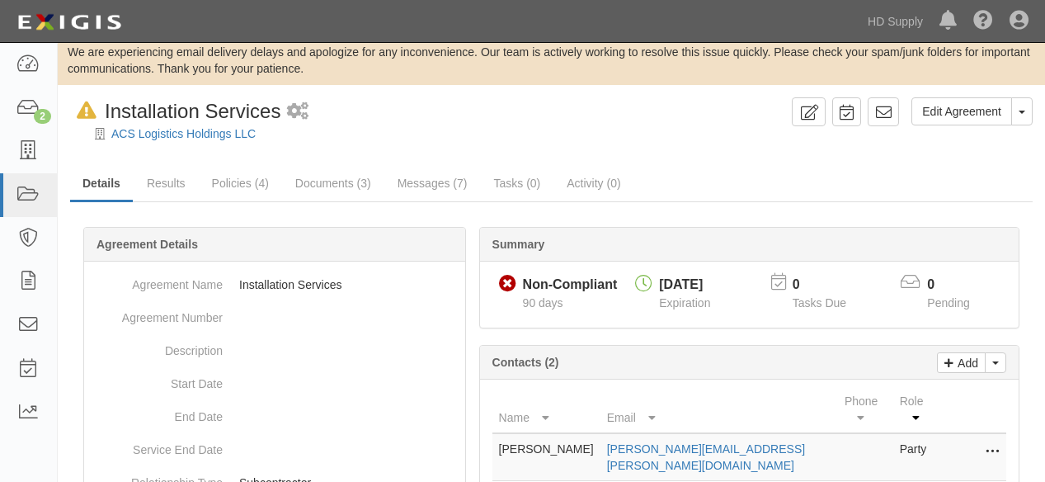
scroll to position [0, 0]
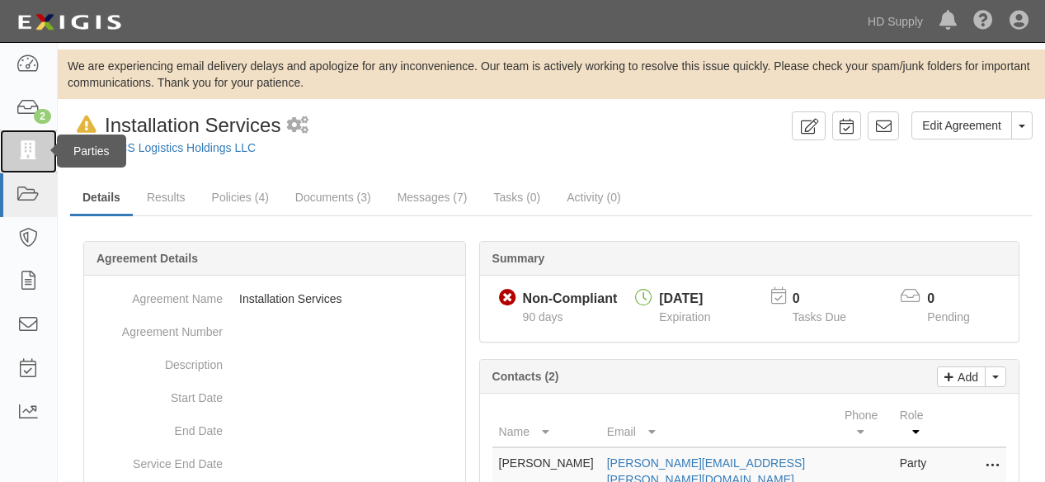
click at [28, 143] on icon at bounding box center [27, 151] width 23 height 19
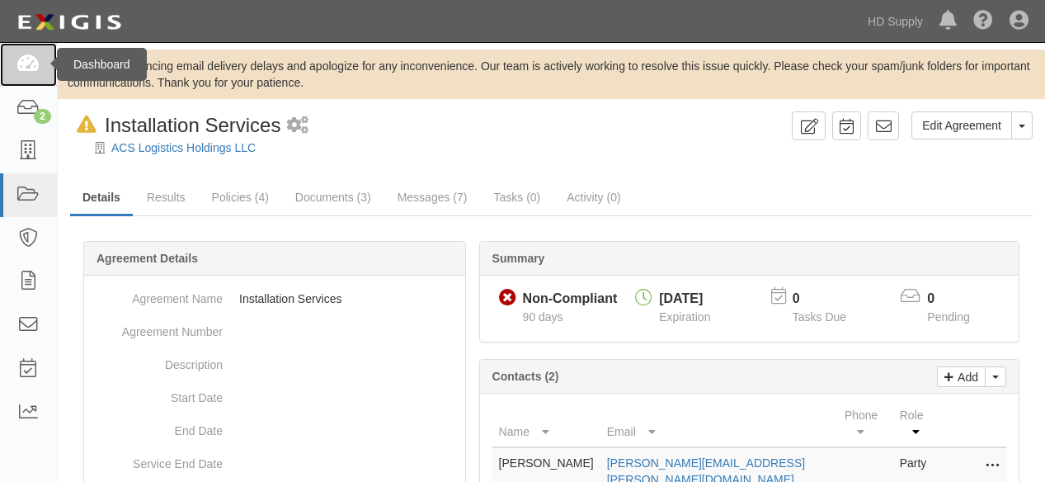
click at [23, 64] on icon at bounding box center [27, 64] width 23 height 19
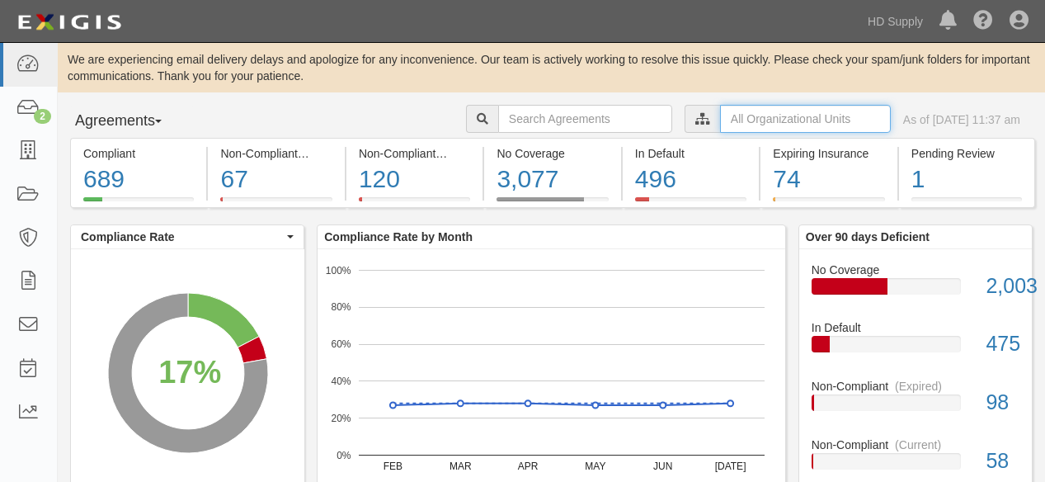
click at [722, 120] on input "text" at bounding box center [805, 119] width 171 height 28
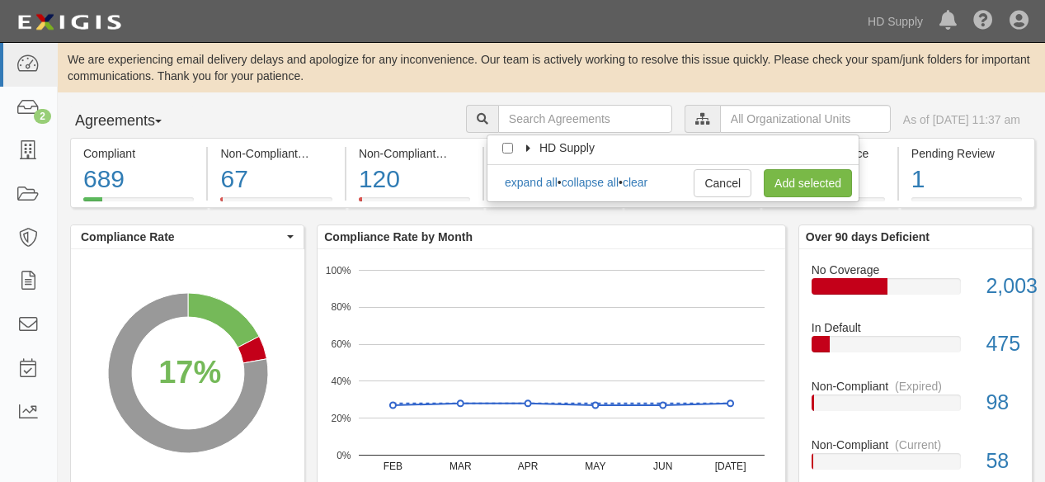
click at [529, 148] on icon at bounding box center [530, 148] width 12 height 7
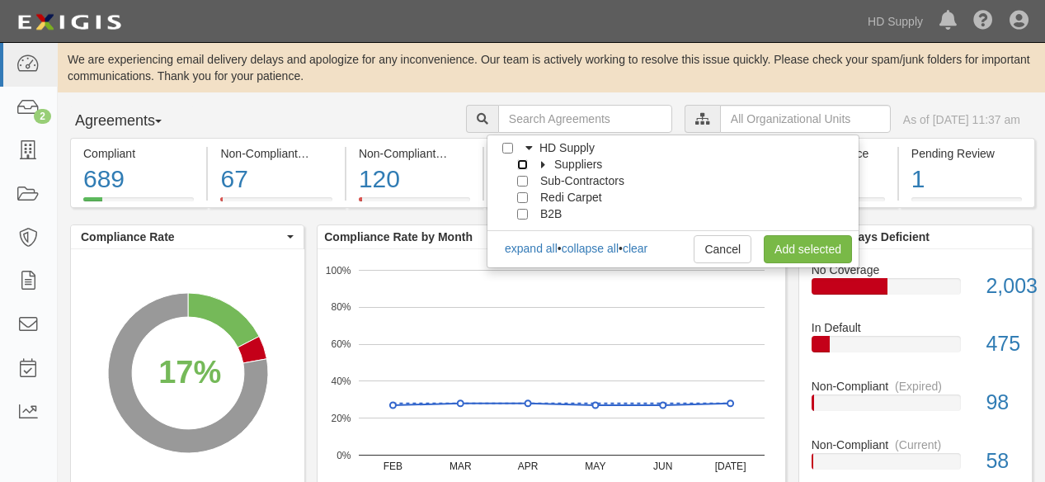
click at [520, 163] on input "Suppliers" at bounding box center [522, 164] width 11 height 11
checkbox input "true"
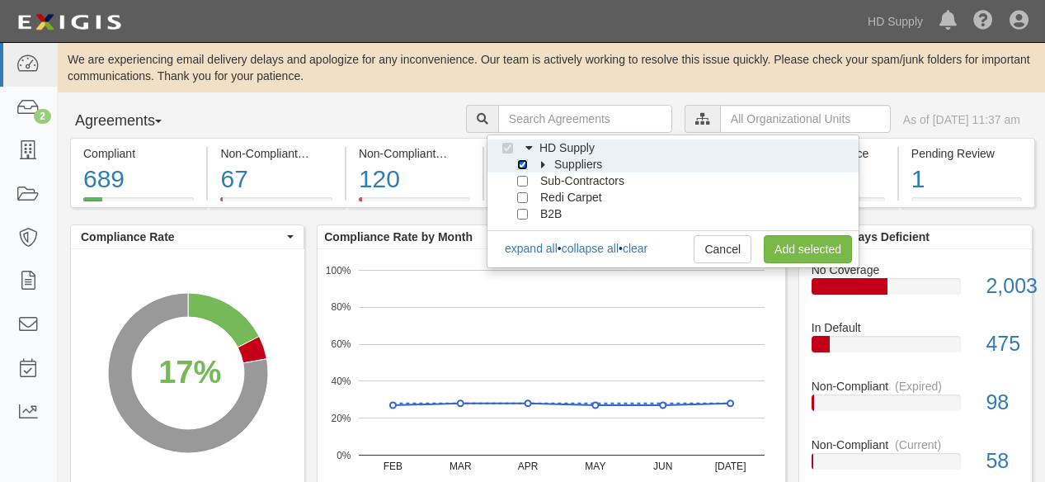
click at [517, 160] on input "Suppliers" at bounding box center [522, 164] width 11 height 11
checkbox input "false"
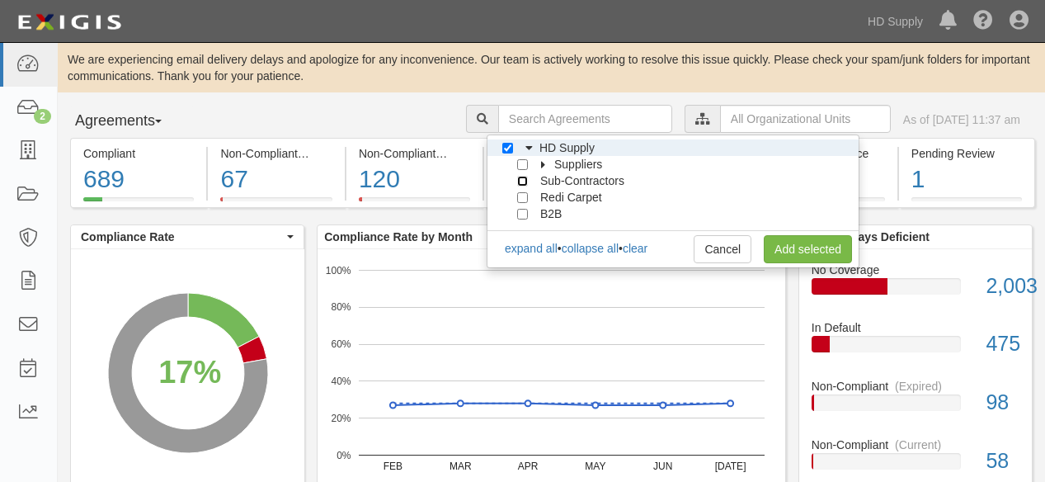
click at [519, 181] on input "Sub-Contractors" at bounding box center [522, 181] width 11 height 11
checkbox input "true"
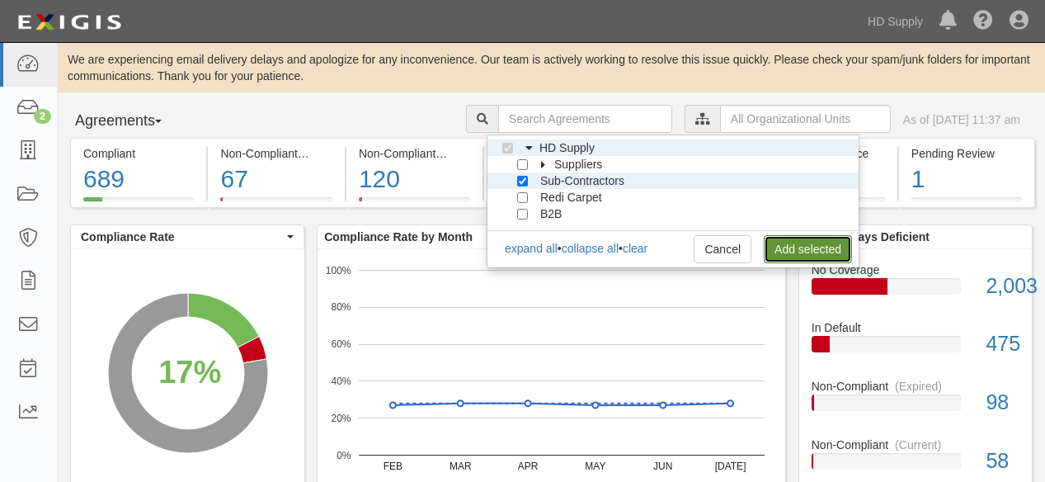
click at [789, 243] on link "Add selected" at bounding box center [808, 249] width 88 height 28
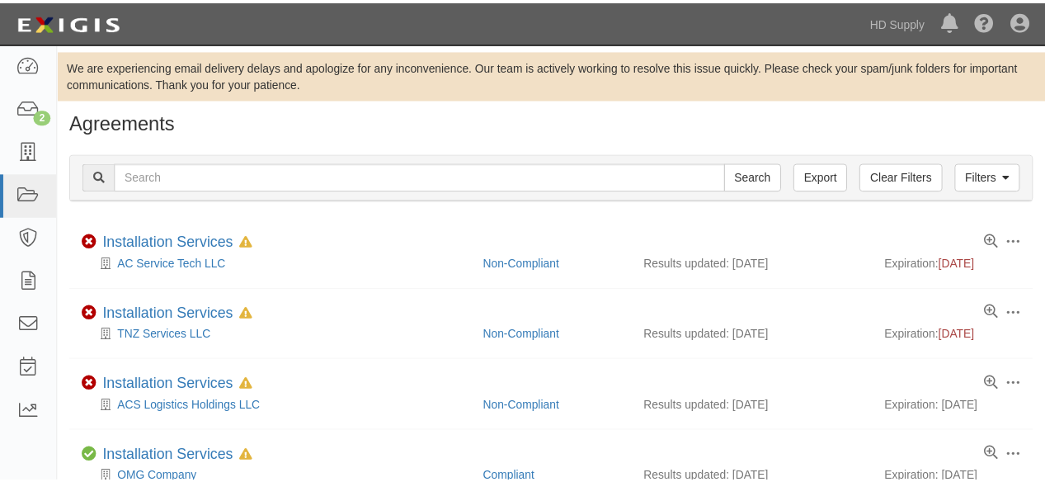
scroll to position [162, 0]
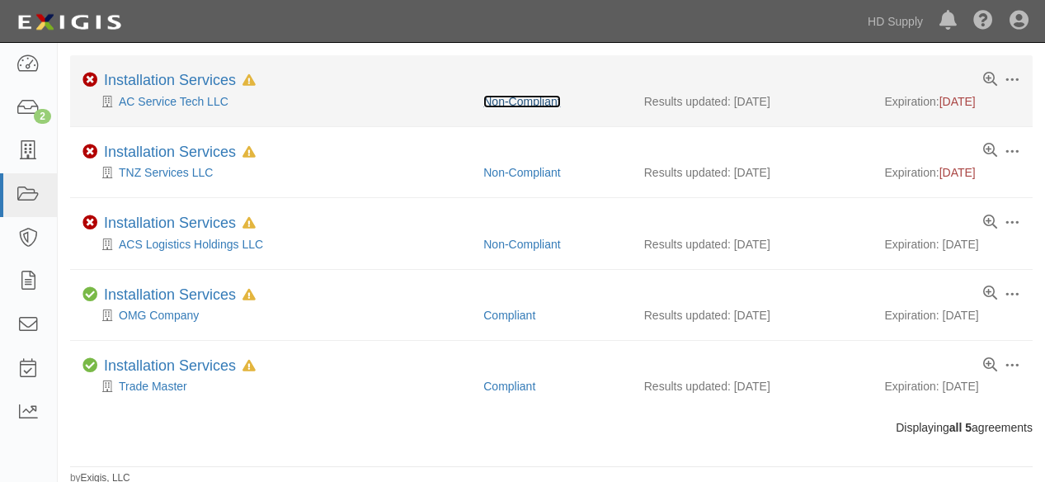
click at [483, 102] on link "Non-Compliant" at bounding box center [521, 101] width 77 height 13
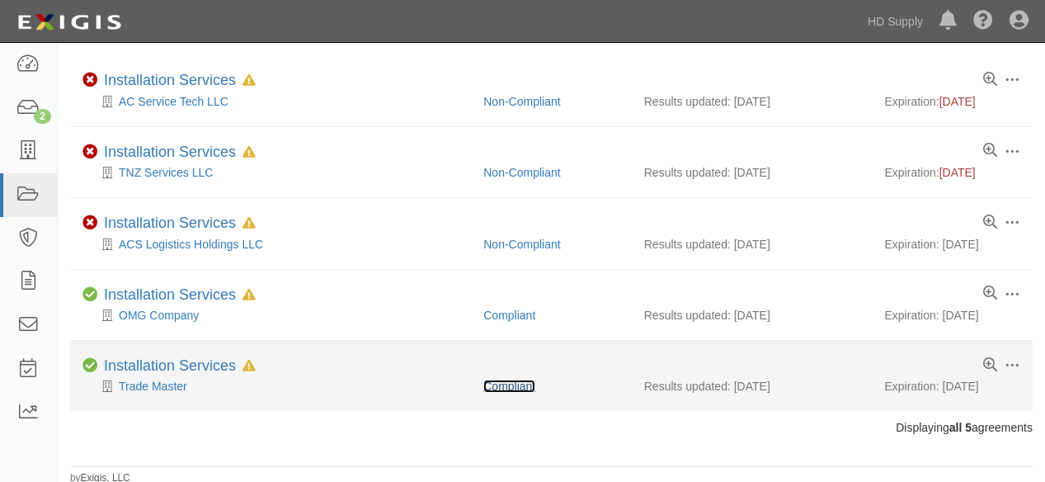
click at [502, 386] on link "Compliant" at bounding box center [509, 385] width 52 height 13
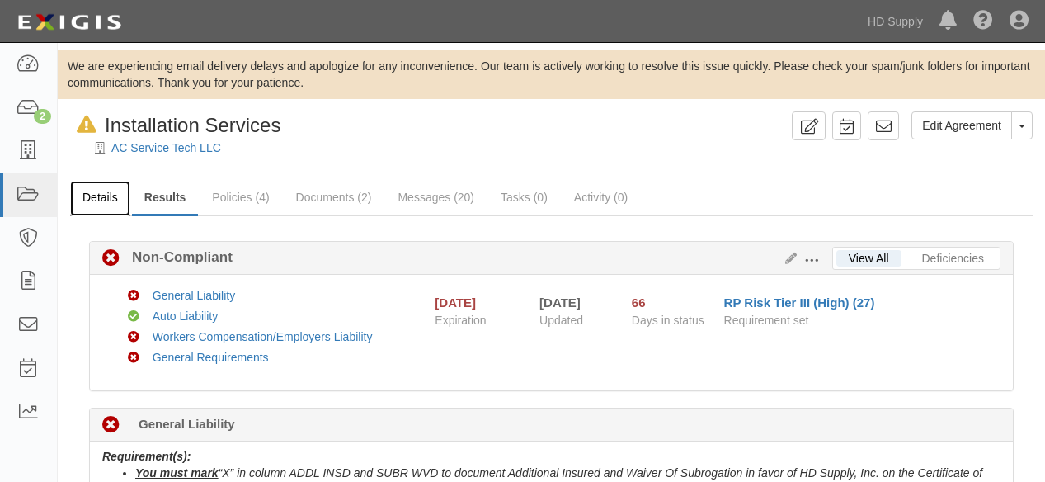
click at [103, 202] on link "Details" at bounding box center [100, 198] width 60 height 35
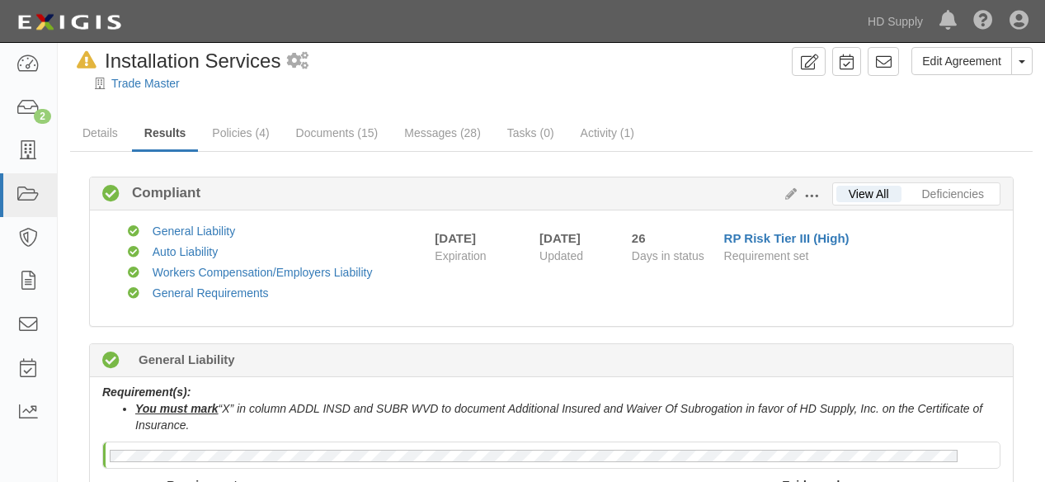
scroll to position [92, 0]
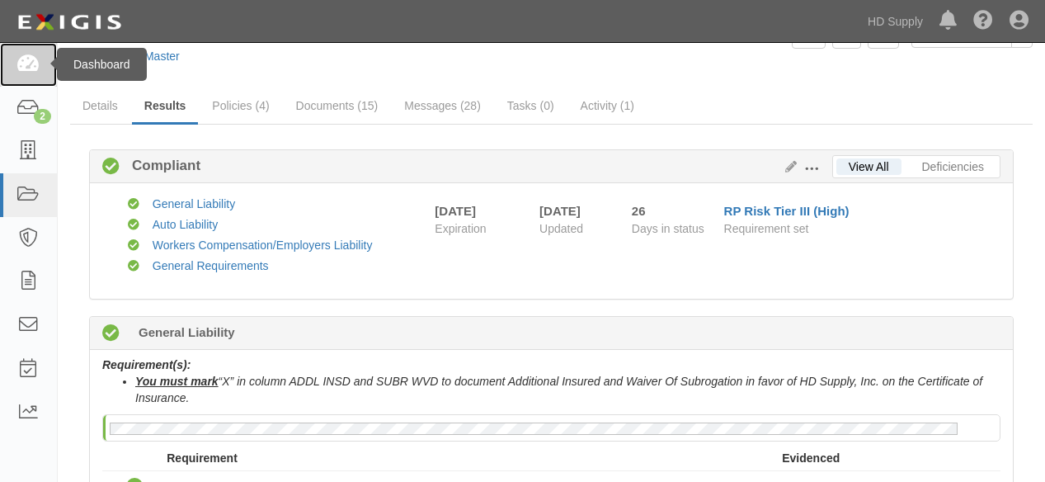
click at [31, 61] on icon at bounding box center [27, 64] width 23 height 19
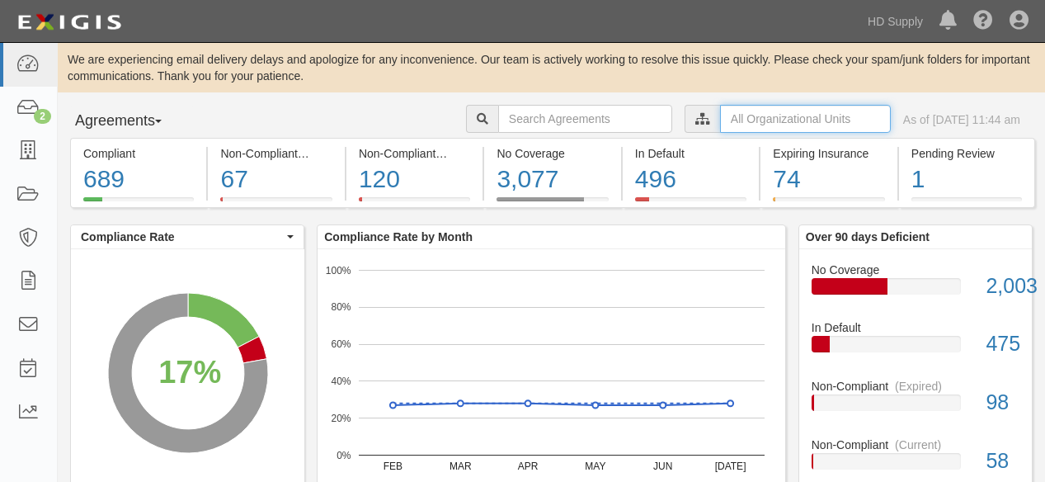
click at [735, 112] on input "text" at bounding box center [805, 119] width 171 height 28
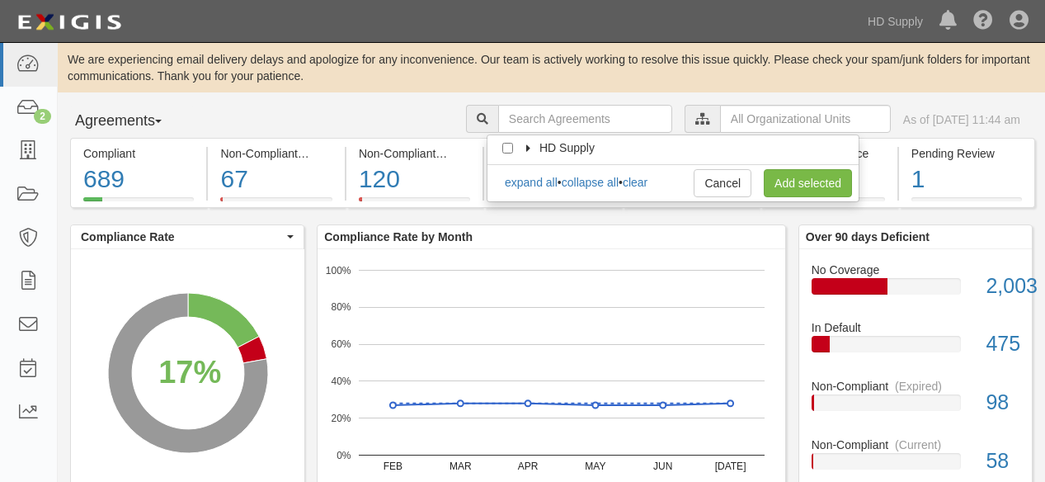
click at [529, 146] on icon at bounding box center [530, 148] width 12 height 7
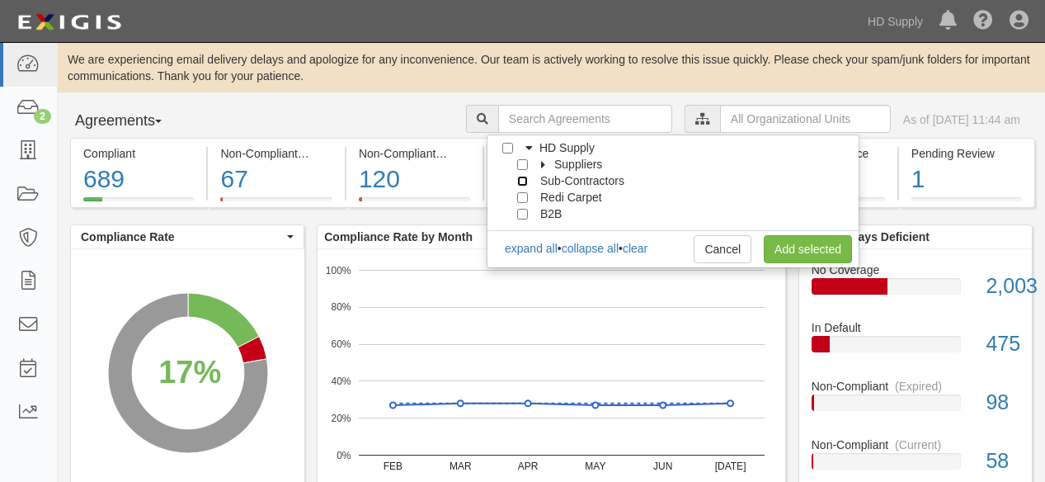
click at [522, 178] on input "Sub-Contractors" at bounding box center [522, 181] width 11 height 11
checkbox input "true"
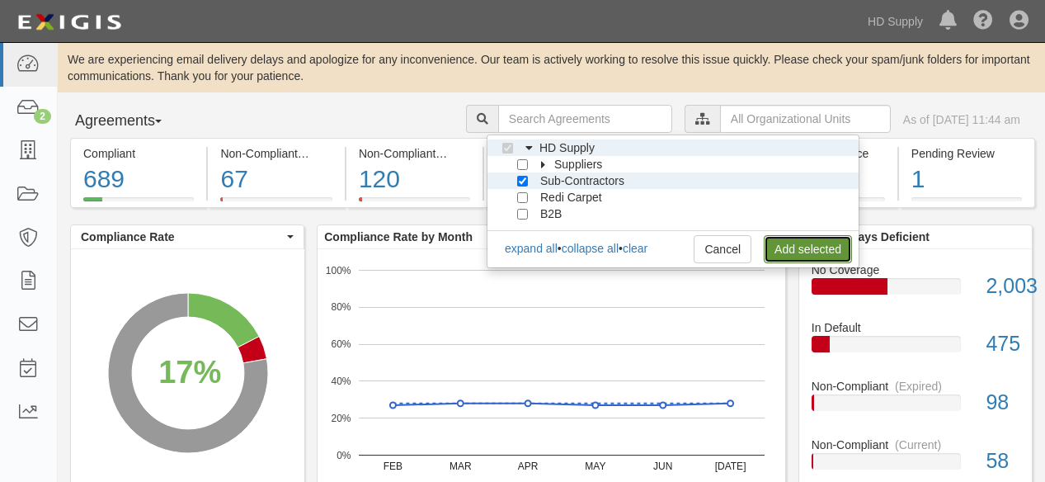
click at [789, 242] on link "Add selected" at bounding box center [808, 249] width 88 height 28
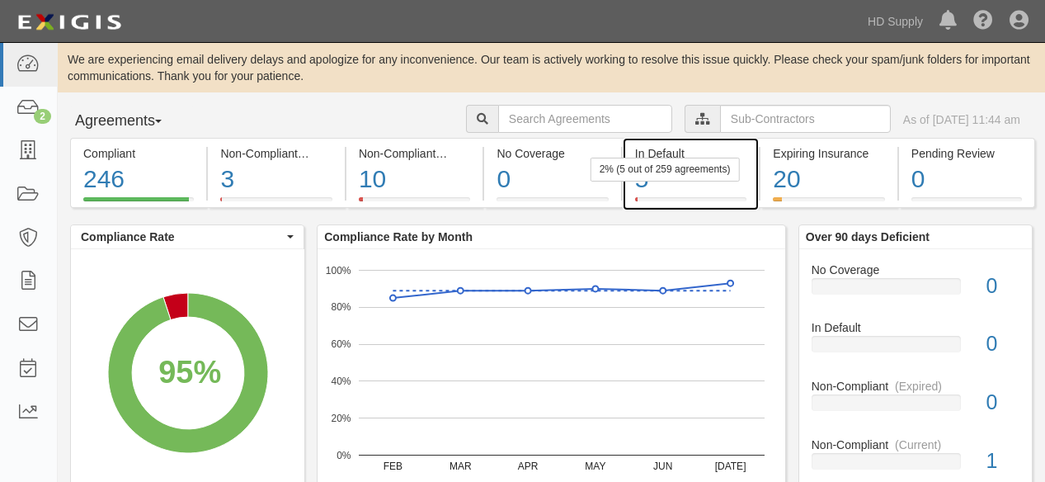
click at [642, 185] on div "5" at bounding box center [690, 179] width 111 height 35
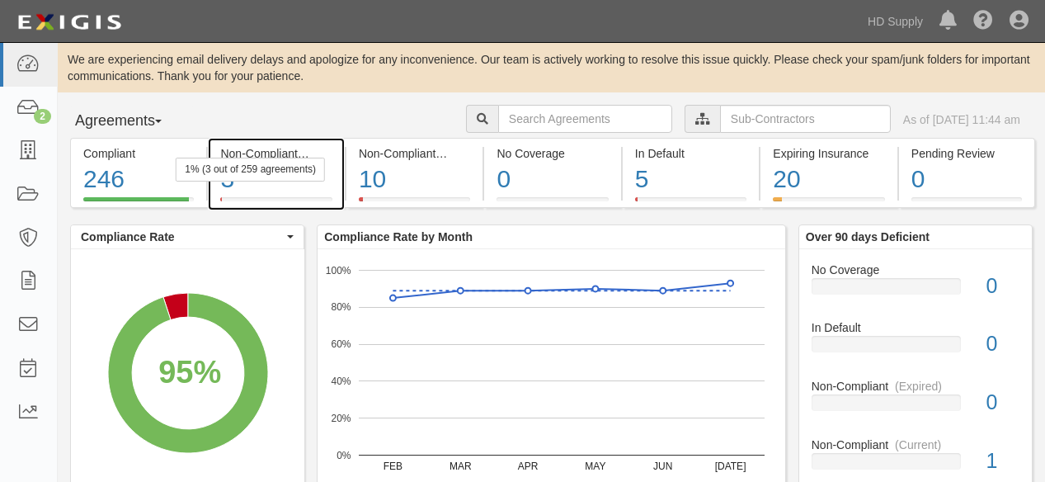
click at [237, 172] on div "1% (3 out of 259 agreements)" at bounding box center [250, 170] width 149 height 24
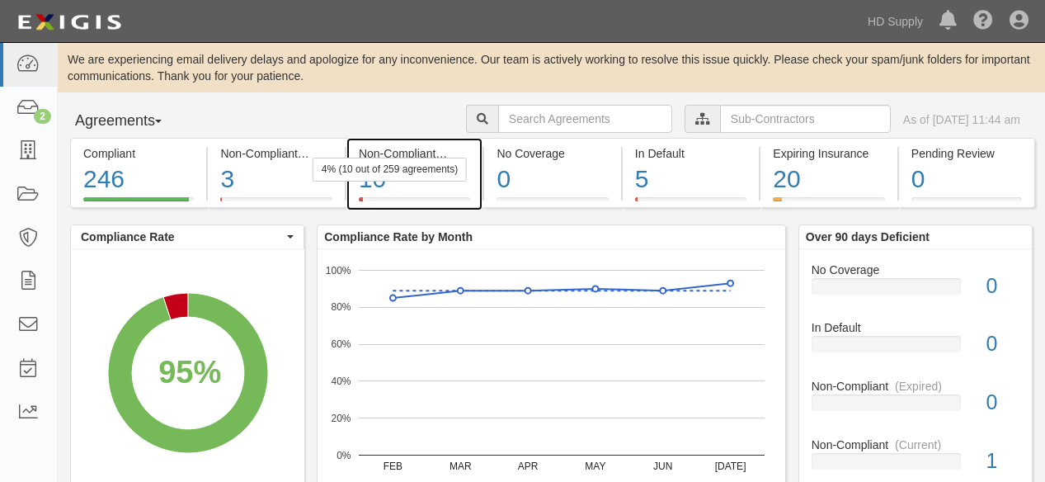
click at [383, 175] on div "4% (10 out of 259 agreements)" at bounding box center [390, 170] width 154 height 24
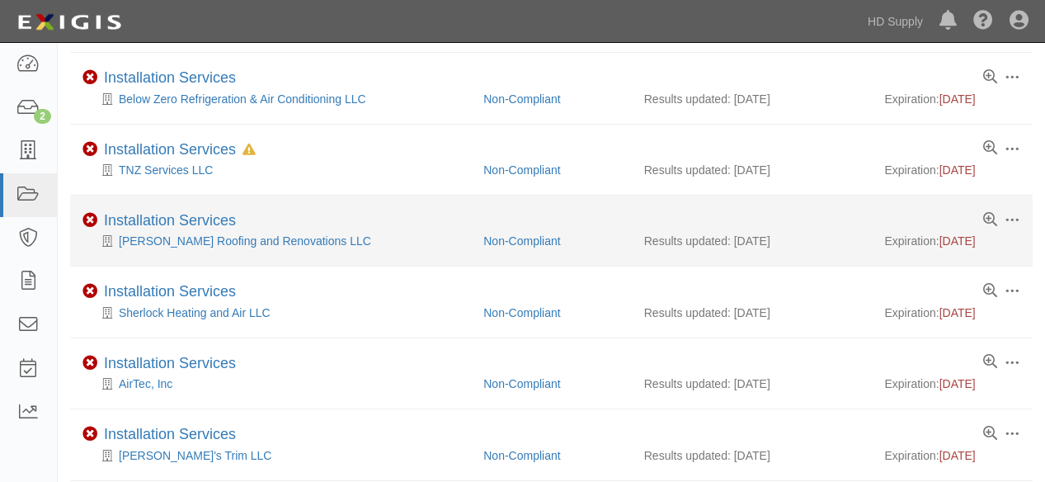
scroll to position [334, 0]
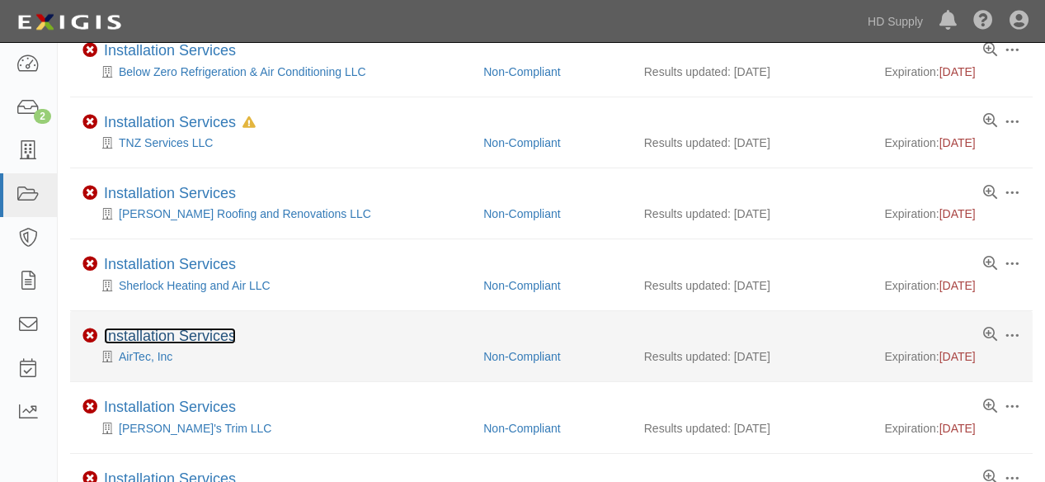
click at [178, 332] on link "Installation Services" at bounding box center [170, 335] width 132 height 16
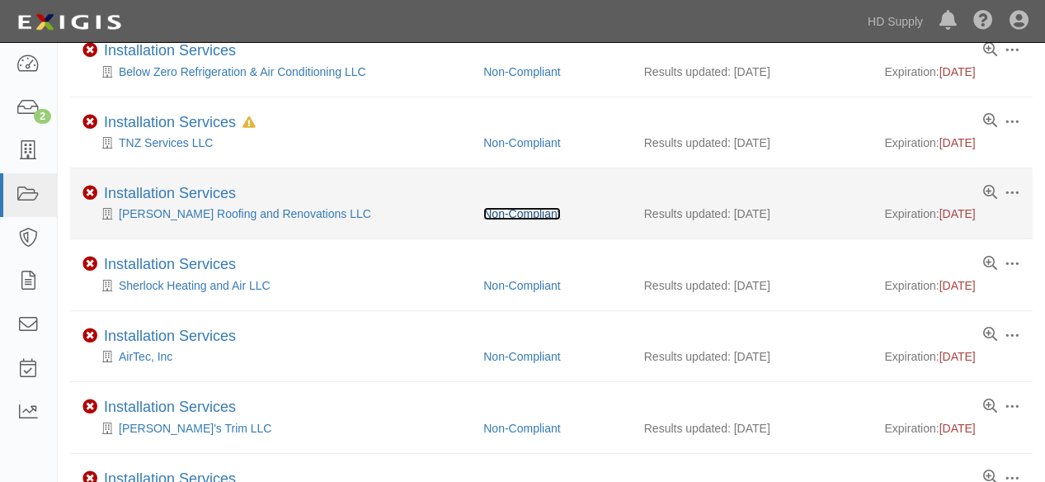
click at [529, 213] on link "Non-Compliant" at bounding box center [521, 213] width 77 height 13
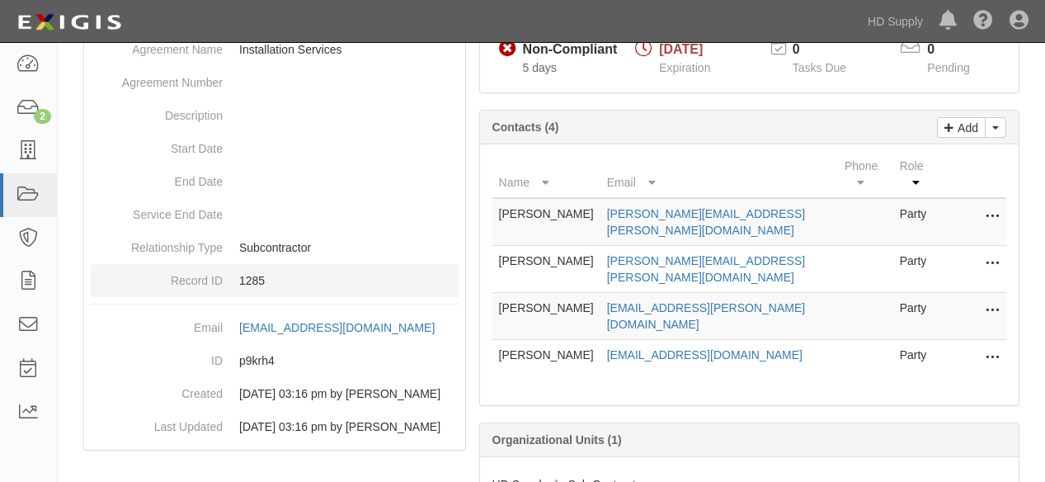
scroll to position [210, 0]
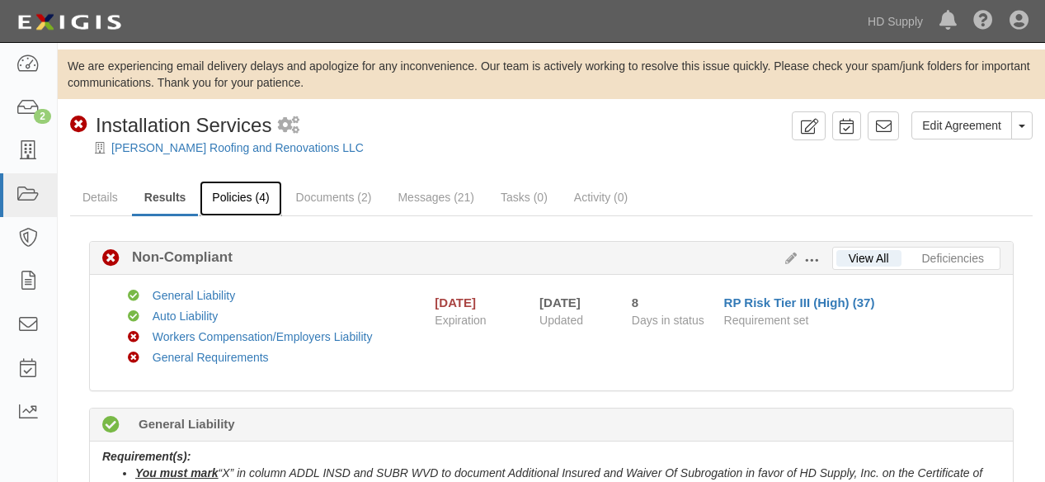
click at [237, 199] on link "Policies (4)" at bounding box center [241, 198] width 82 height 35
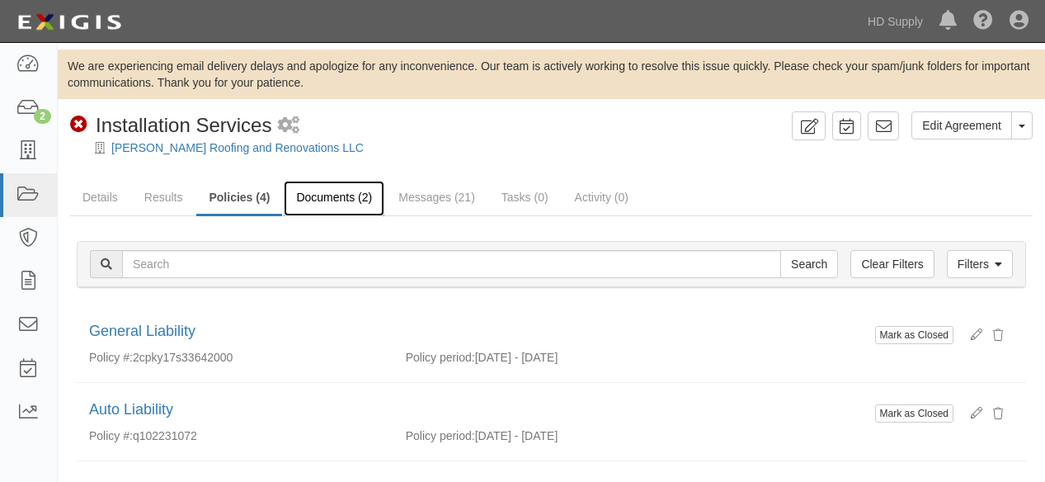
click at [327, 197] on link "Documents (2)" at bounding box center [334, 198] width 101 height 35
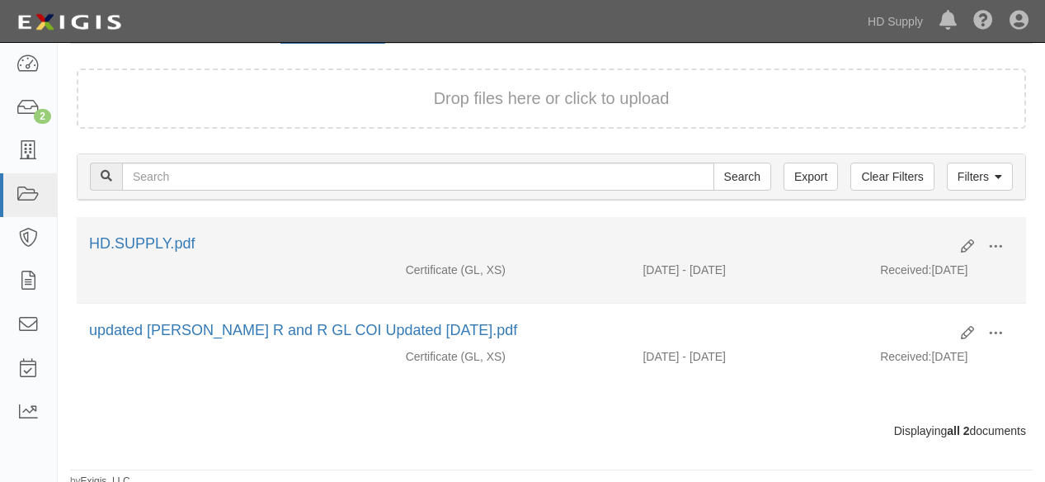
scroll to position [174, 0]
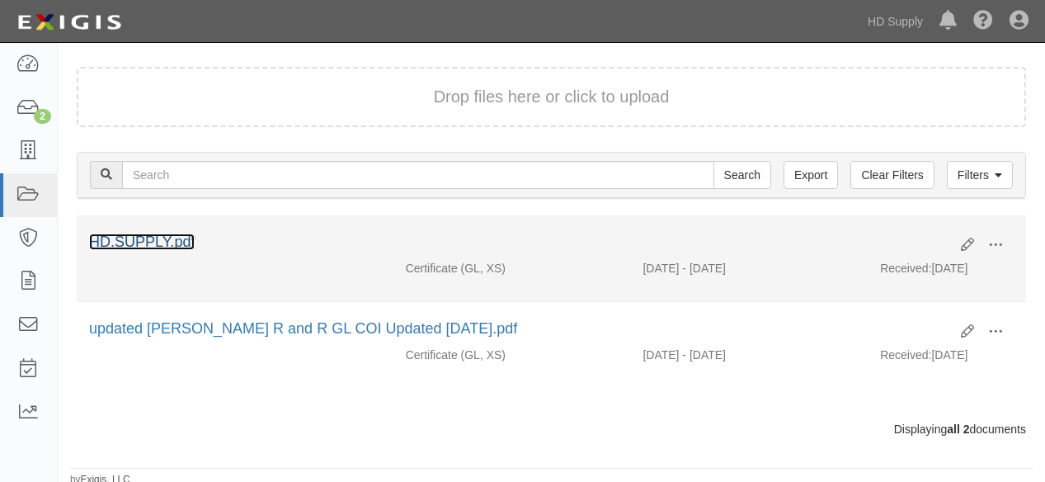
click at [149, 243] on link "HD.SUPPLY.pdf" at bounding box center [142, 241] width 106 height 16
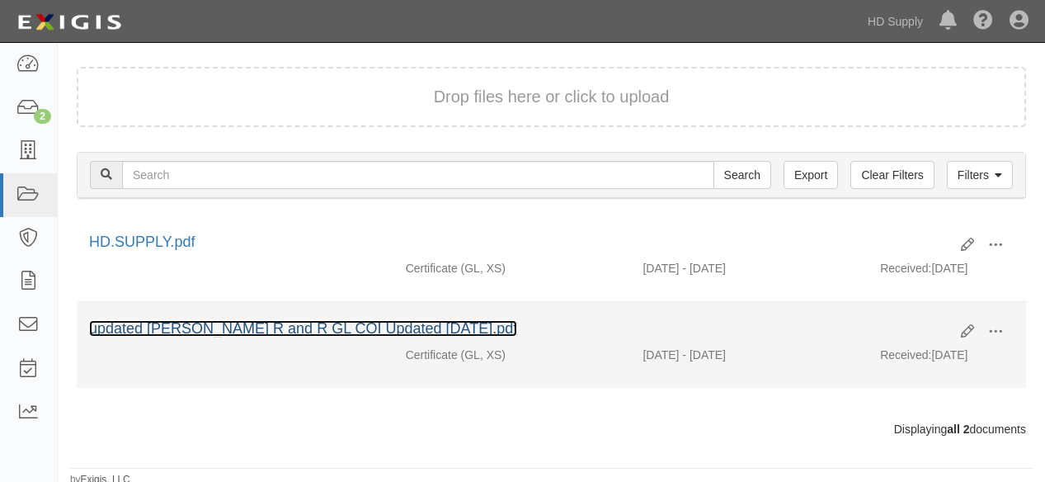
click at [169, 329] on link "updated Elmes R and R GL COI Updated 03.04.2025.pdf" at bounding box center [303, 328] width 428 height 16
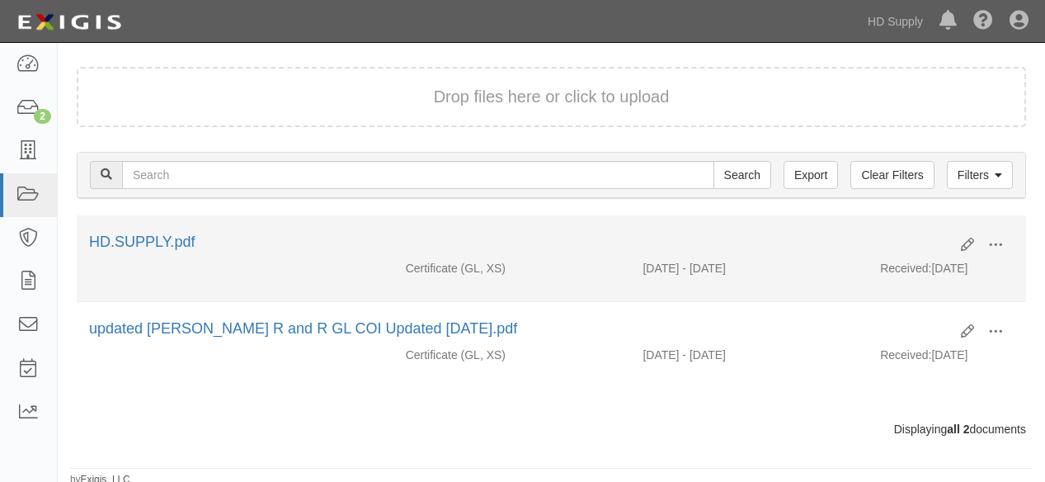
scroll to position [0, 0]
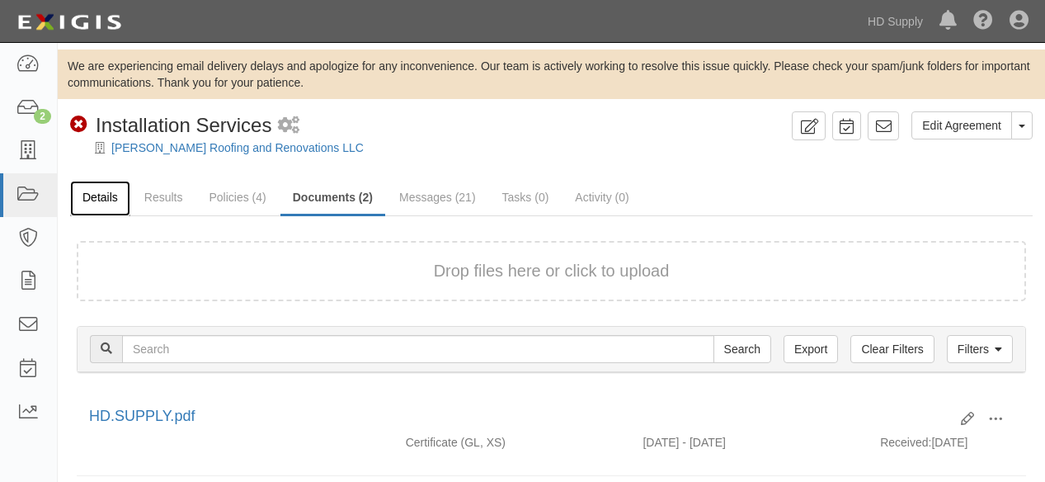
click at [109, 197] on link "Details" at bounding box center [100, 198] width 60 height 35
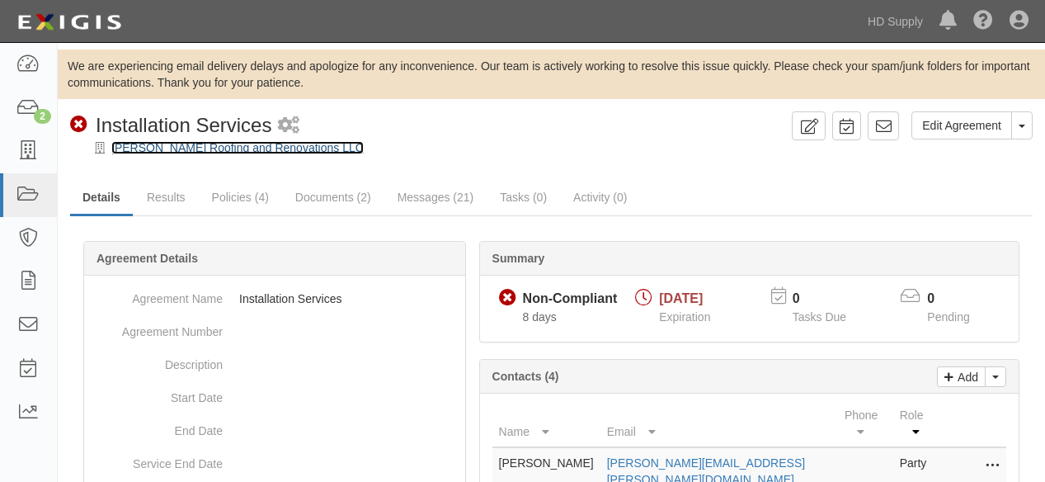
click at [222, 148] on link "[PERSON_NAME] Roofing and Renovations LLC" at bounding box center [237, 147] width 252 height 13
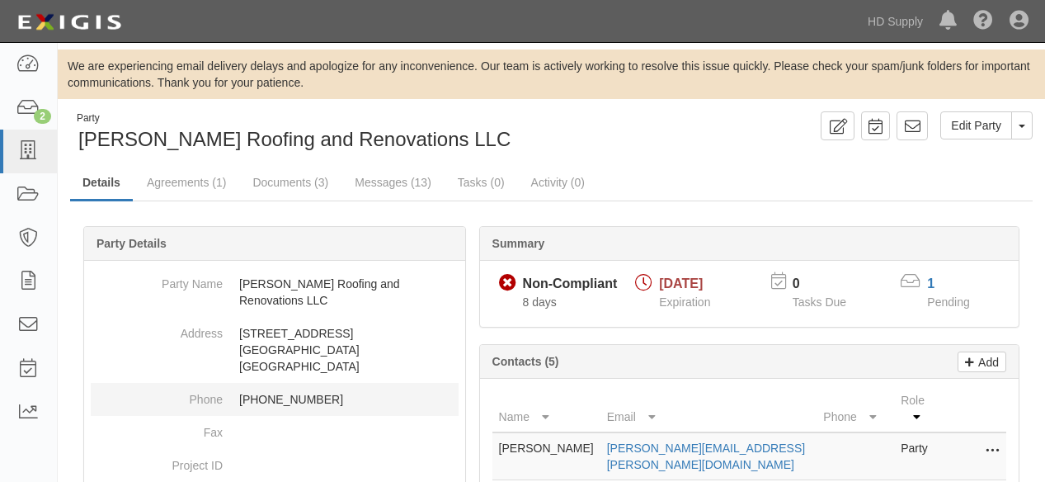
scroll to position [297, 0]
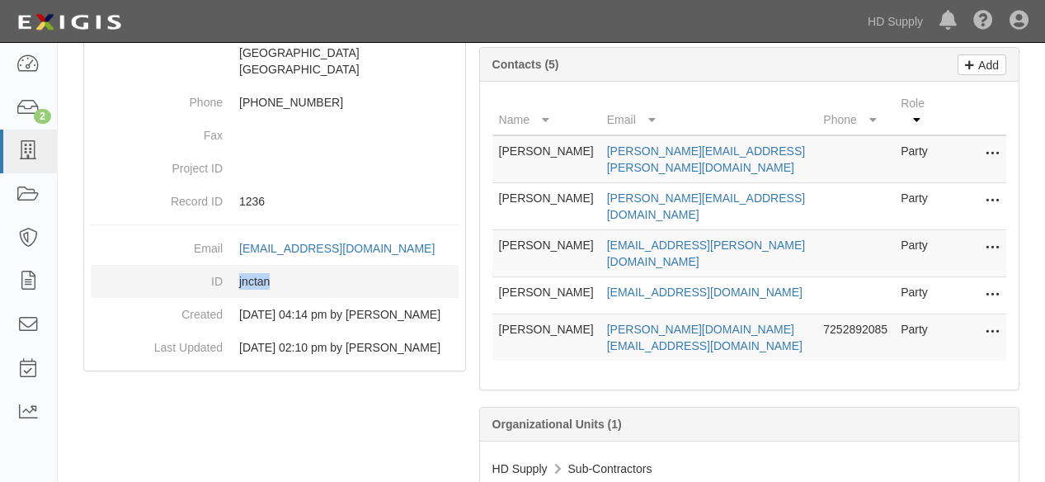
drag, startPoint x: 271, startPoint y: 263, endPoint x: 237, endPoint y: 268, distance: 34.2
click at [236, 268] on dd "jnctan" at bounding box center [275, 281] width 368 height 33
copy dd "jnctan"
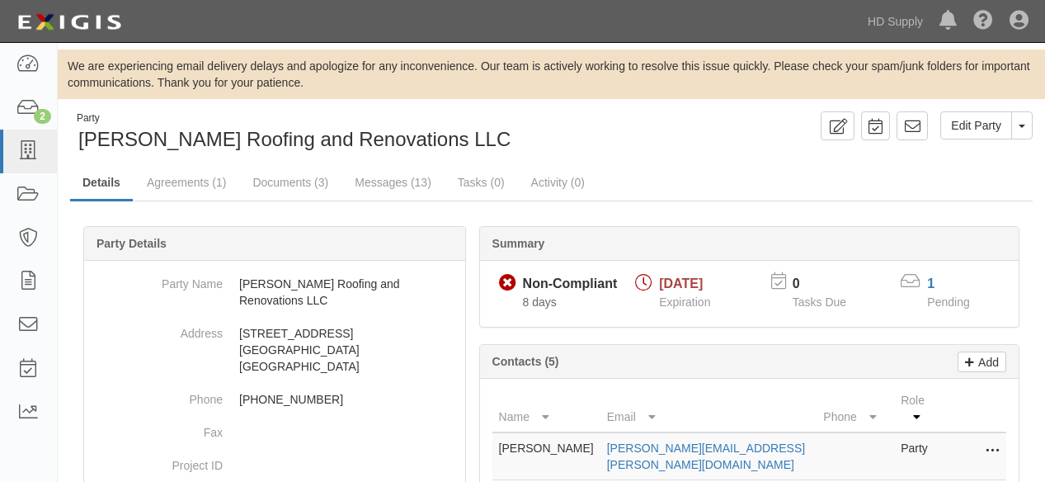
scroll to position [0, 0]
